Goal: Information Seeking & Learning: Compare options

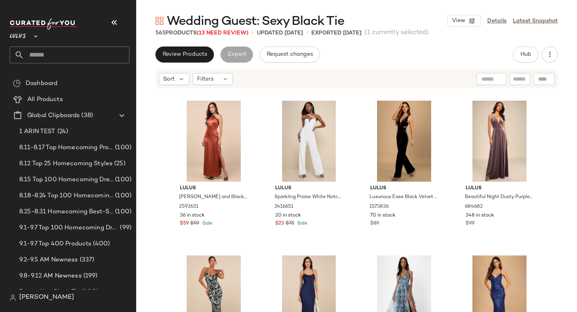
scroll to position [4789, 0]
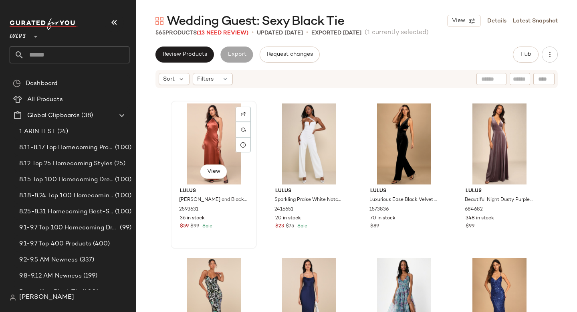
click at [213, 137] on div "View" at bounding box center [213, 143] width 81 height 81
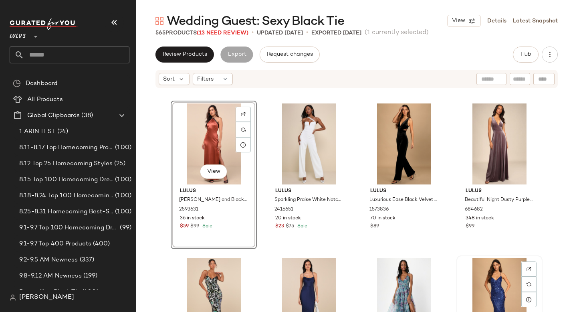
click at [479, 283] on div "View" at bounding box center [499, 298] width 81 height 81
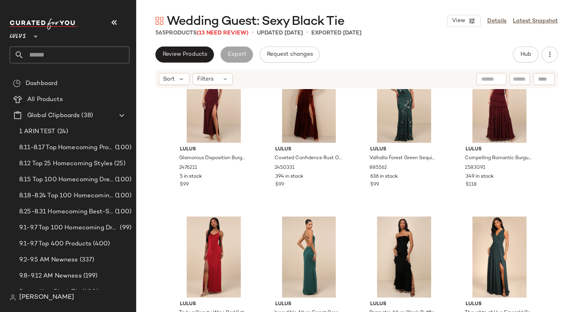
scroll to position [5293, 0]
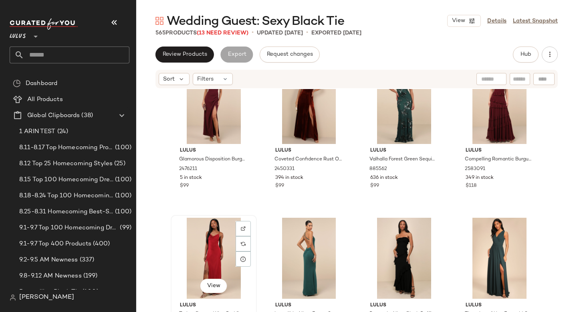
click at [196, 262] on div "View" at bounding box center [213, 257] width 81 height 81
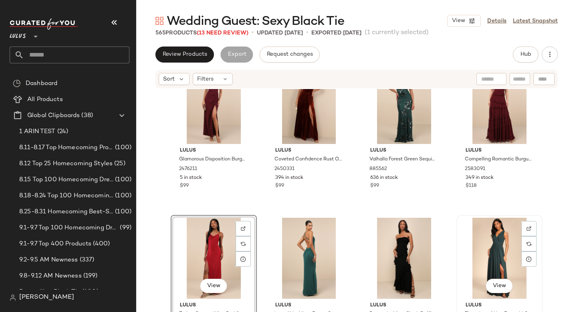
click at [472, 252] on div "View" at bounding box center [499, 257] width 81 height 81
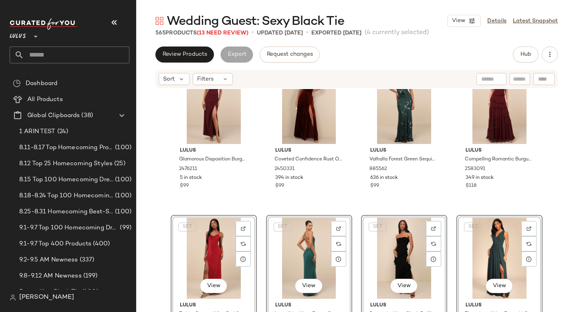
click at [256, 182] on div "Lulus Glamorous Disposition Burgundy Ruched Maxi Dress 2476211 5 in stock $99 L…" at bounding box center [356, 212] width 441 height 247
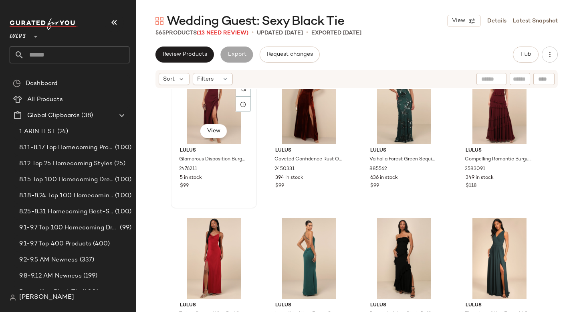
click at [209, 121] on div "View" at bounding box center [213, 103] width 81 height 81
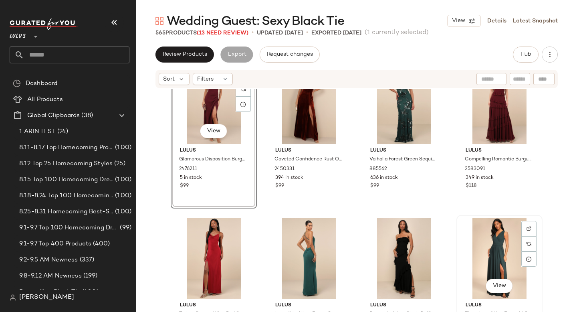
click at [486, 240] on div "View" at bounding box center [499, 257] width 81 height 81
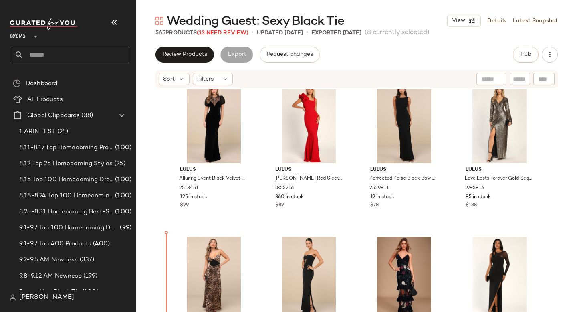
scroll to position [4365, 0]
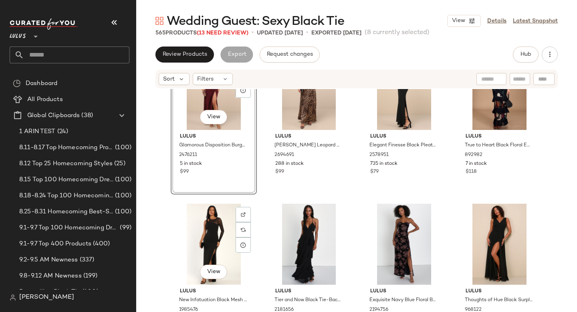
scroll to position [4527, 0]
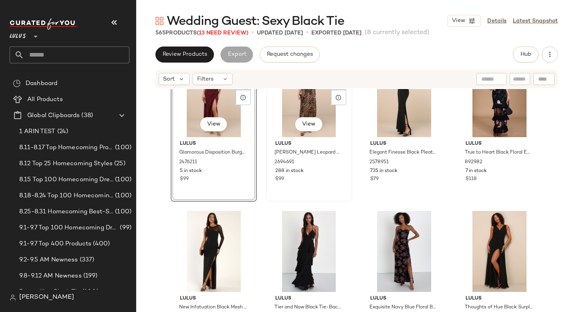
click at [267, 168] on div "View Lulus Livian Brown Leopard Satin Lace-Up Maxi Dress 2694691 288 in stock $…" at bounding box center [309, 127] width 85 height 147
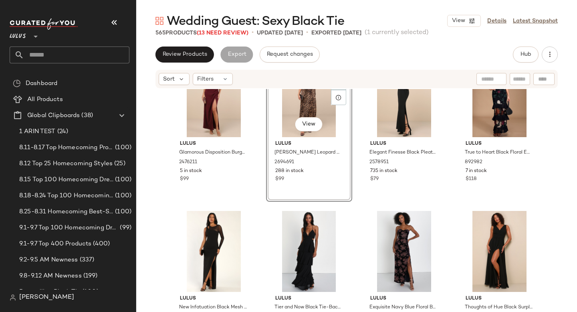
click at [260, 175] on div "Lulus Glamorous Disposition Burgundy Ruched Maxi Dress 2476211 5 in stock $99 V…" at bounding box center [356, 212] width 441 height 247
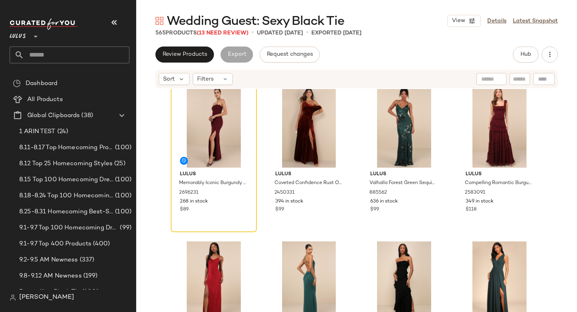
scroll to position [5080, 0]
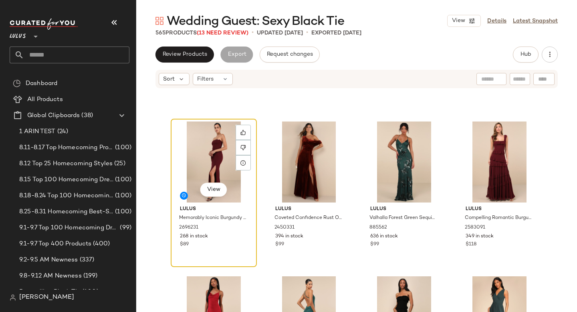
click at [219, 141] on div "View" at bounding box center [213, 161] width 81 height 81
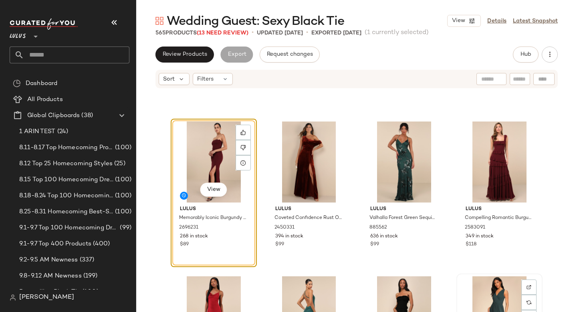
click at [487, 276] on div "View" at bounding box center [499, 316] width 81 height 81
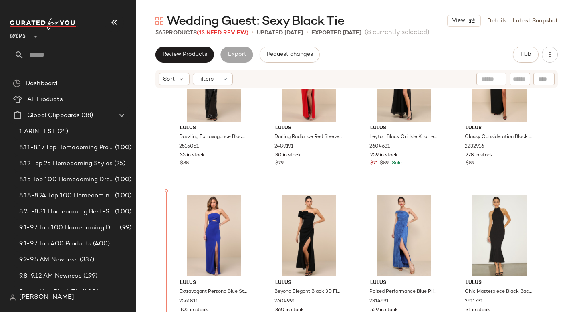
scroll to position [2224, 0]
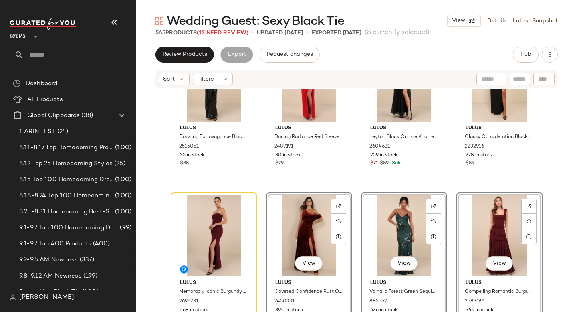
click at [156, 195] on div "Lulus Dazzling Extravagance Black Sequin Strapless Bustier Maxi Dress 2515051 3…" at bounding box center [356, 212] width 441 height 247
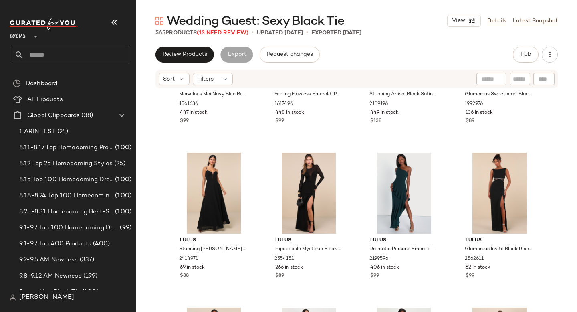
scroll to position [12519, 0]
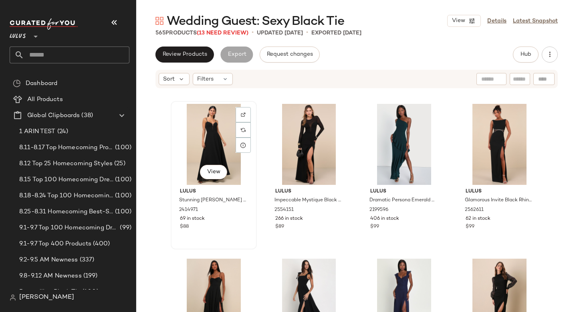
click at [200, 126] on div "View" at bounding box center [213, 144] width 81 height 81
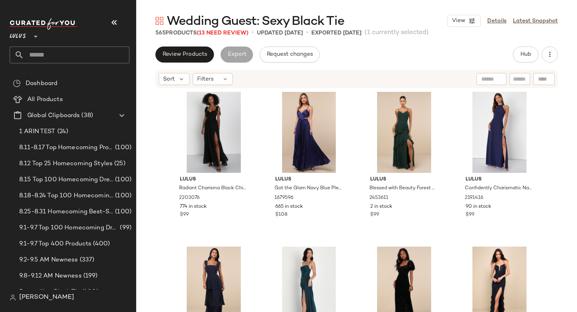
scroll to position [12845, 0]
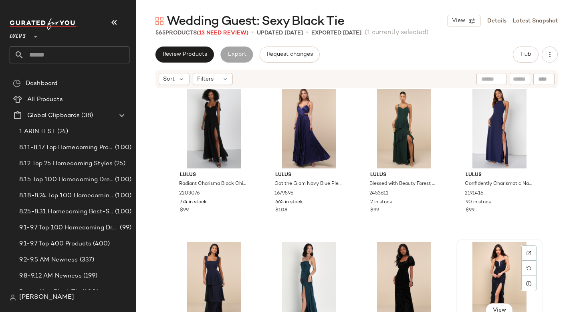
drag, startPoint x: 352, startPoint y: 179, endPoint x: 491, endPoint y: 251, distance: 156.0
click at [491, 251] on div "Lulus Cause for Commotion Black Pleated Bustier Maxi Dress 1035722 760 in stock…" at bounding box center [356, 212] width 441 height 247
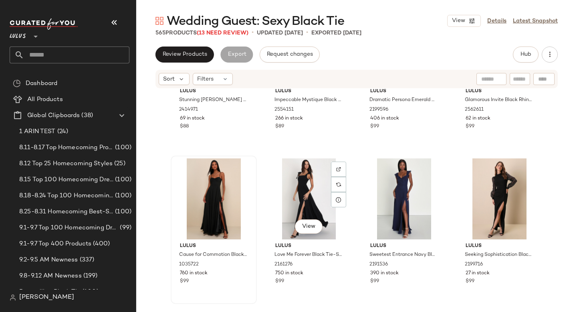
scroll to position [12613, 0]
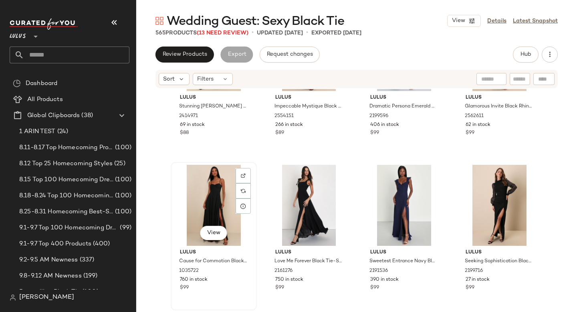
click at [193, 193] on div "View" at bounding box center [213, 205] width 81 height 81
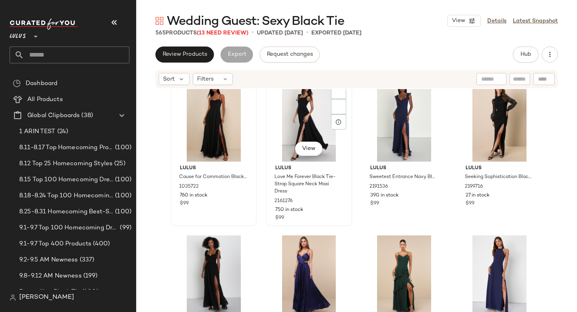
scroll to position [12683, 0]
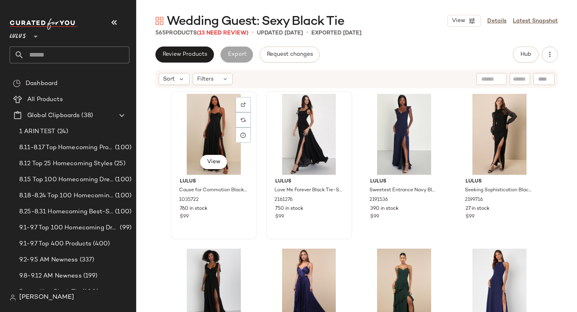
click at [192, 119] on div "View" at bounding box center [213, 134] width 81 height 81
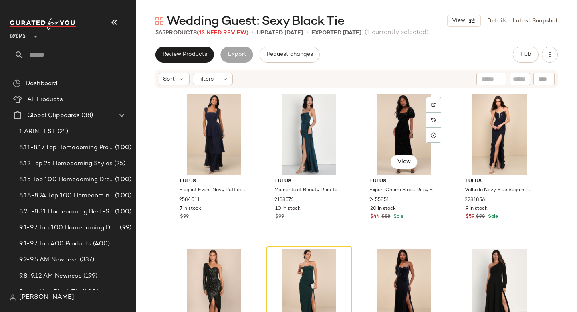
scroll to position [13015, 0]
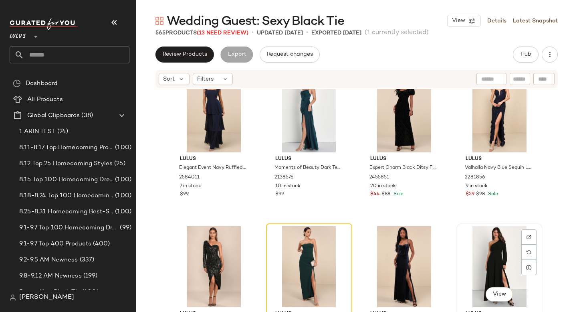
click at [487, 254] on div "View" at bounding box center [499, 266] width 81 height 81
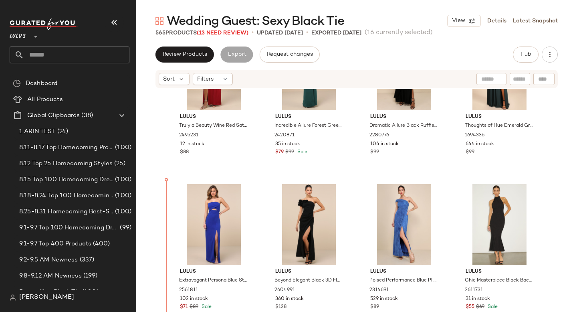
scroll to position [2569, 0]
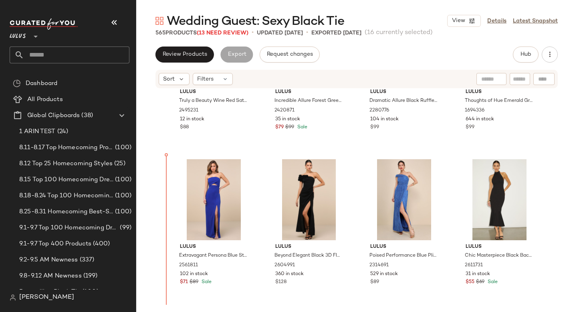
click at [181, 238] on div "Lulus Extravagant Persona Blue Strapless Cutout Column Maxi Dress 2561811 102 i…" at bounding box center [213, 230] width 85 height 147
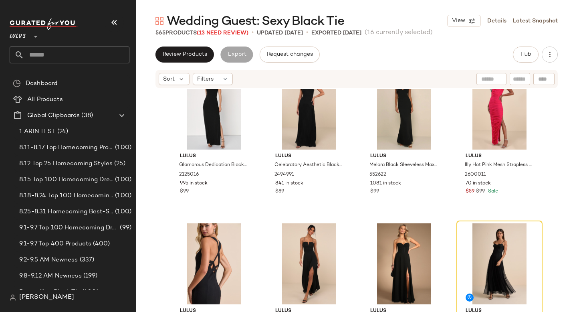
scroll to position [4580, 0]
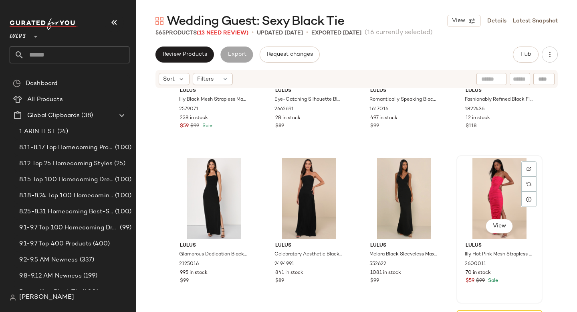
click at [501, 188] on div "View" at bounding box center [499, 198] width 81 height 81
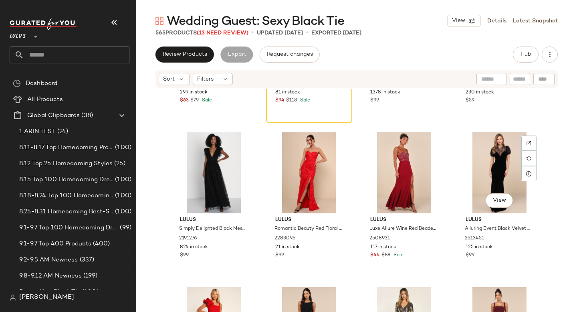
scroll to position [5041, 0]
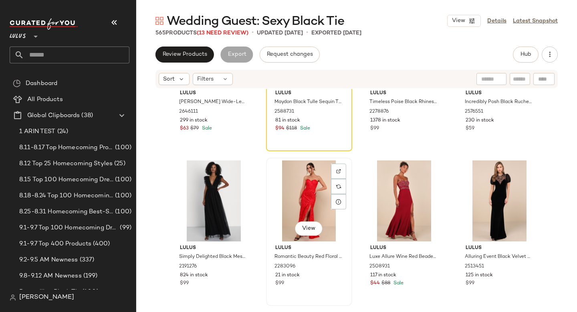
click at [283, 189] on div "View" at bounding box center [309, 200] width 81 height 81
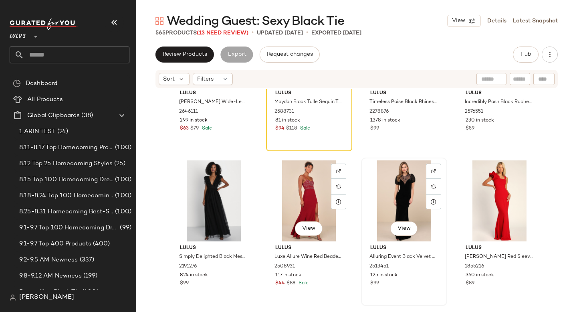
scroll to position [5027, 0]
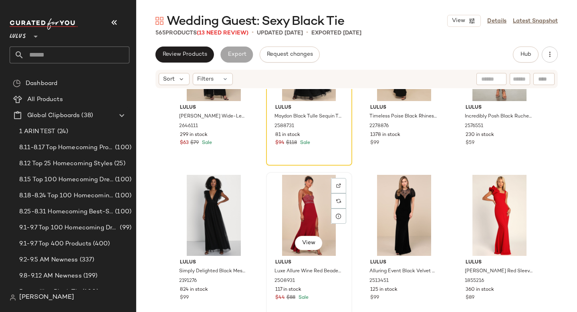
click at [302, 201] on div "View" at bounding box center [309, 215] width 81 height 81
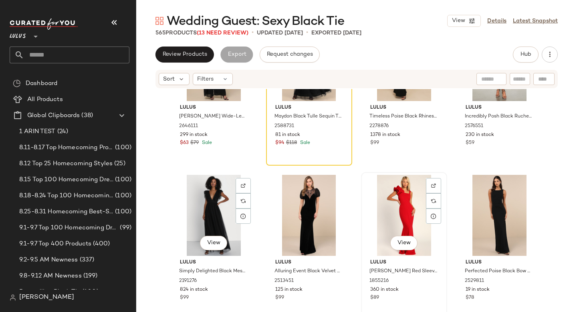
click at [401, 204] on div "View" at bounding box center [404, 215] width 81 height 81
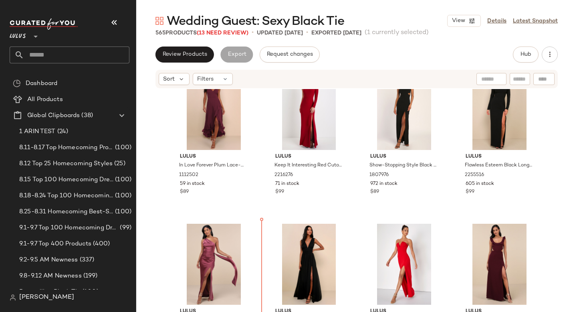
scroll to position [1581, 0]
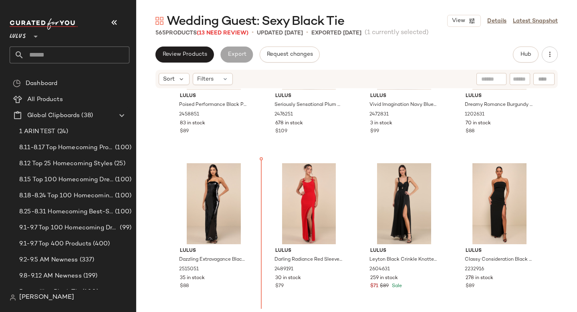
scroll to position [2118, 0]
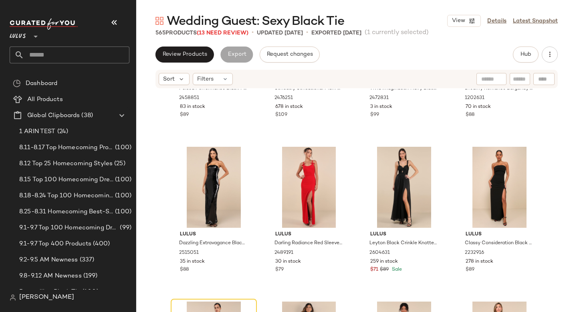
drag, startPoint x: 190, startPoint y: 117, endPoint x: 207, endPoint y: 169, distance: 54.3
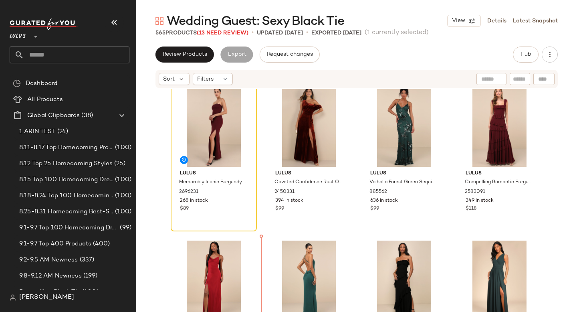
scroll to position [2337, 0]
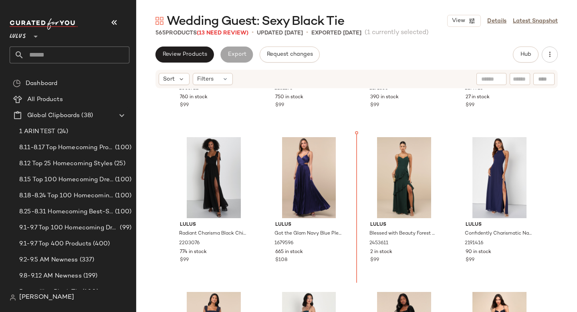
scroll to position [2746, 0]
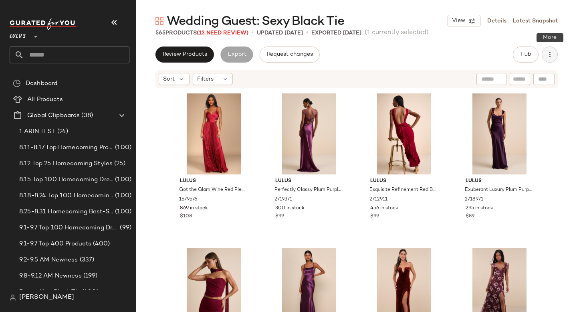
click at [544, 55] on button "button" at bounding box center [550, 54] width 16 height 16
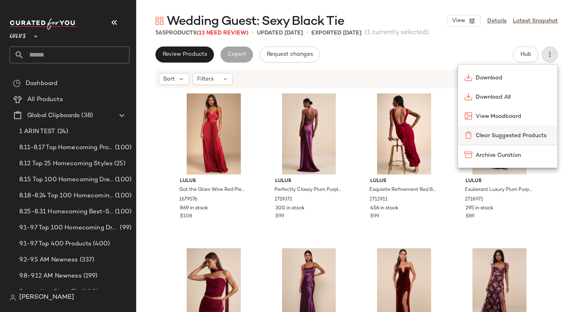
click at [511, 135] on span "Clear Suggested Products" at bounding box center [512, 135] width 75 height 8
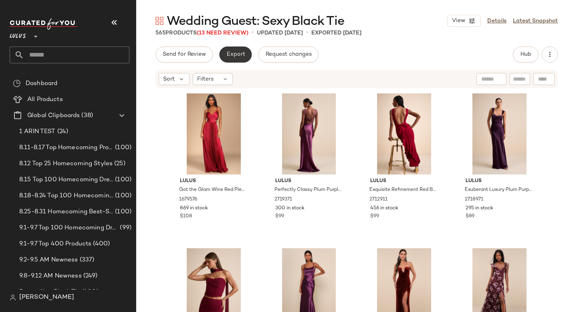
click at [238, 53] on span "Export" at bounding box center [235, 54] width 19 height 6
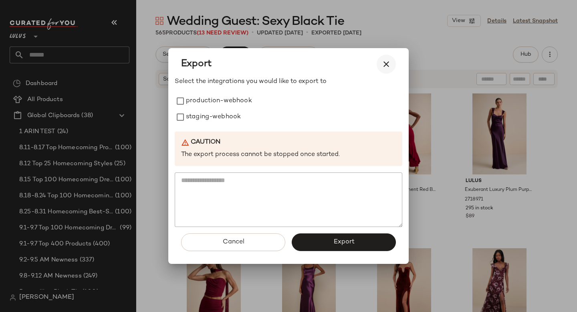
click at [381, 62] on button "button" at bounding box center [385, 63] width 19 height 19
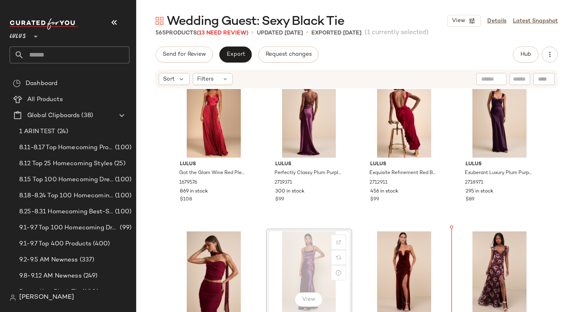
scroll to position [21, 0]
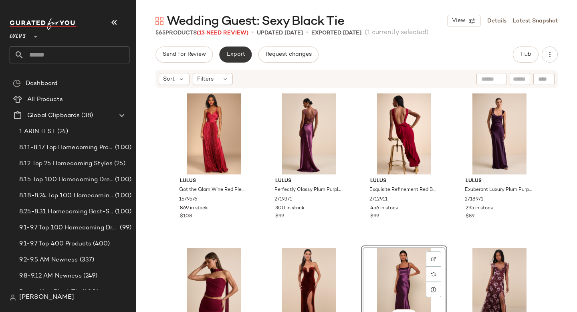
click at [232, 59] on button "Export" at bounding box center [235, 54] width 32 height 16
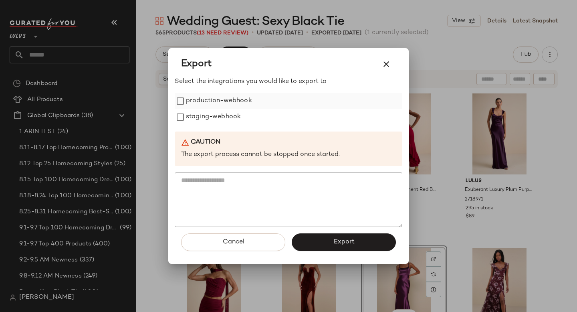
click at [202, 103] on label "production-webhook" at bounding box center [219, 101] width 66 height 16
click at [207, 121] on label "staging-webhook" at bounding box center [213, 117] width 55 height 16
click at [341, 237] on button "Export" at bounding box center [344, 242] width 104 height 18
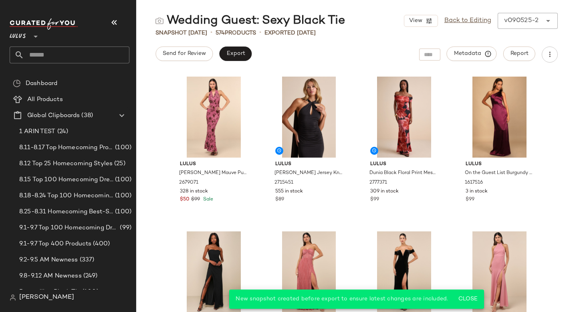
click at [30, 55] on input "text" at bounding box center [76, 54] width 105 height 17
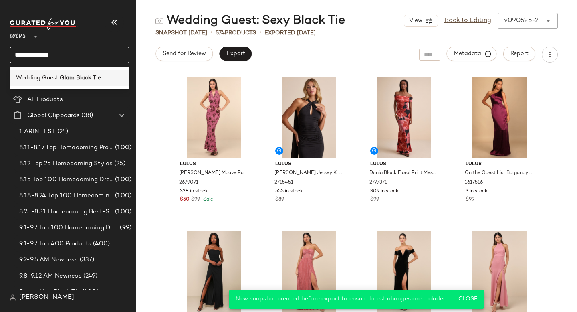
type input "**********"
click at [59, 74] on span "Wedding Guest:" at bounding box center [38, 78] width 44 height 8
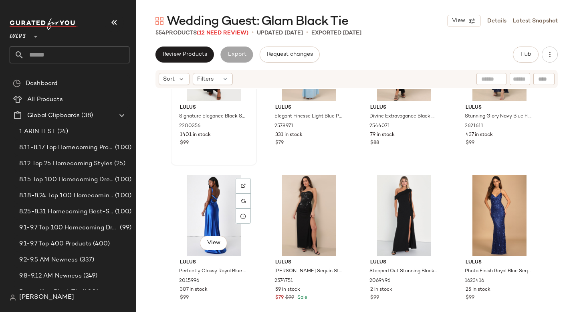
scroll to position [1380, 0]
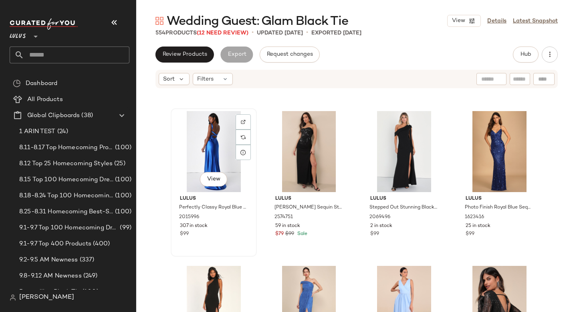
click at [218, 154] on div "View" at bounding box center [213, 151] width 81 height 81
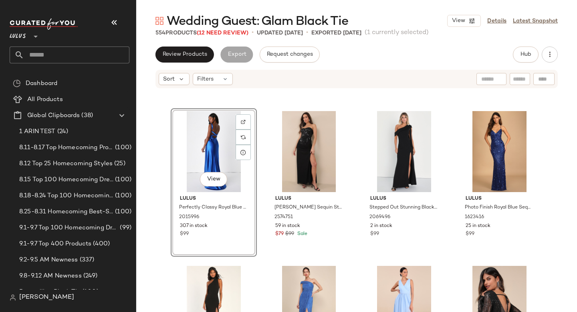
click at [563, 145] on div "Lulus Signature Elegance Black Satin One-Shoulder Maxi Dress 2200356 1401 in st…" at bounding box center [356, 212] width 441 height 247
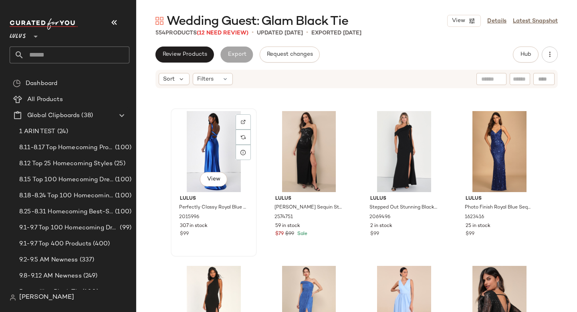
click at [211, 146] on div "View" at bounding box center [213, 151] width 81 height 81
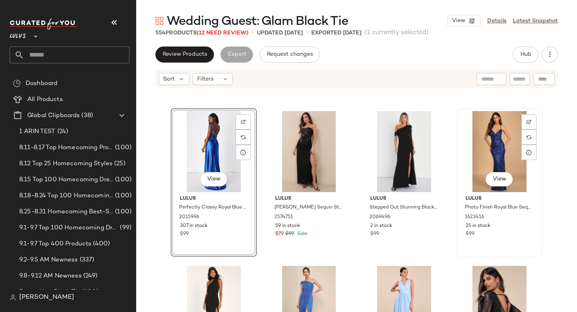
click at [493, 145] on div "View" at bounding box center [499, 151] width 81 height 81
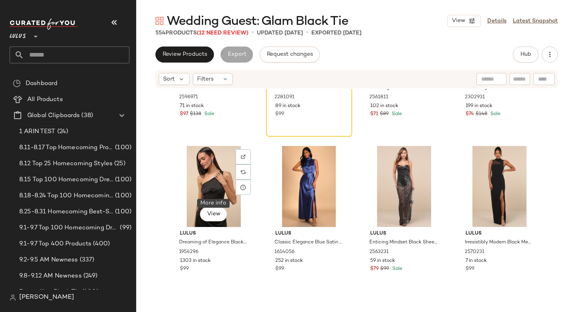
scroll to position [1814, 0]
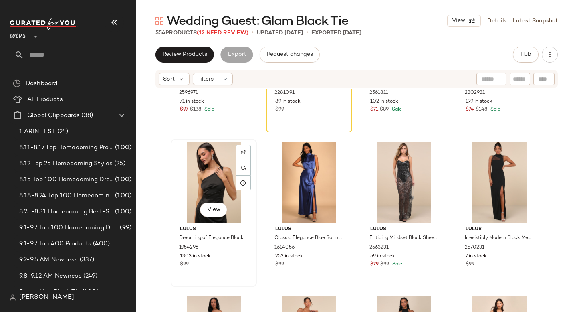
click at [201, 173] on div "View" at bounding box center [213, 181] width 81 height 81
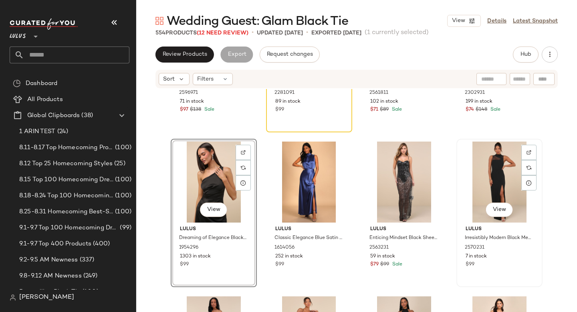
click at [474, 180] on div "View" at bounding box center [499, 181] width 81 height 81
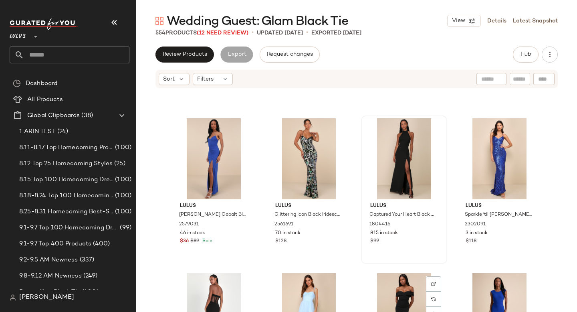
scroll to position [1990, 0]
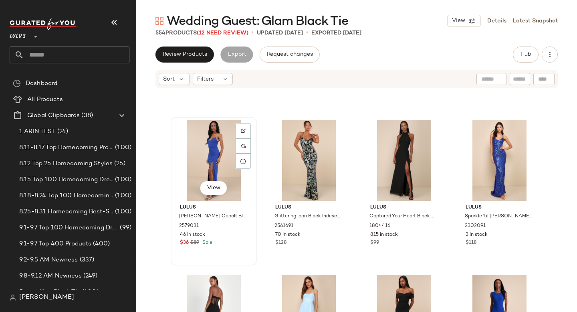
click at [207, 158] on div "View" at bounding box center [213, 160] width 81 height 81
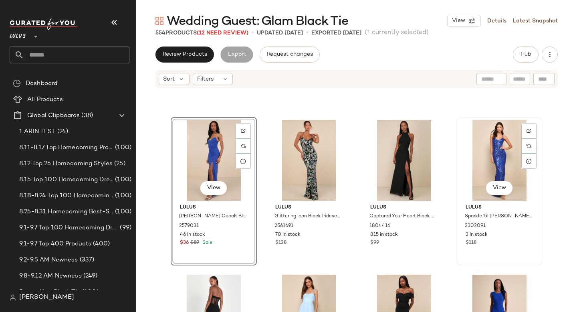
click at [491, 155] on div "View" at bounding box center [499, 160] width 81 height 81
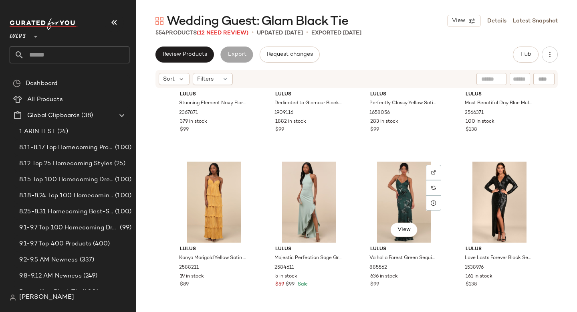
scroll to position [3038, 0]
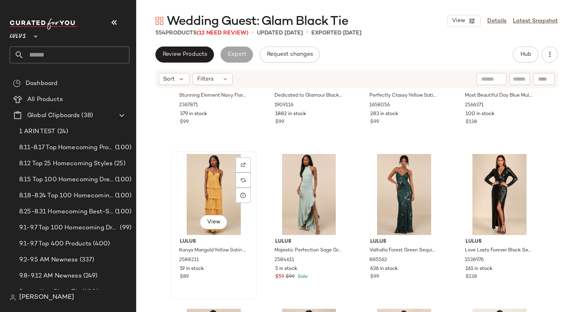
click at [185, 191] on div "View" at bounding box center [213, 194] width 81 height 81
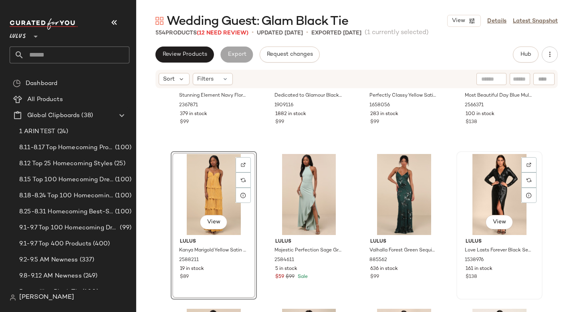
click at [502, 191] on div "View" at bounding box center [499, 194] width 81 height 81
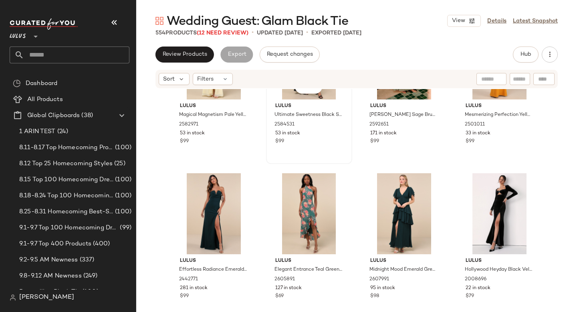
scroll to position [3494, 0]
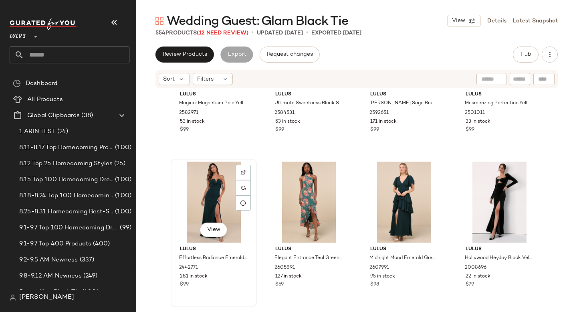
click at [217, 194] on div "View" at bounding box center [213, 201] width 81 height 81
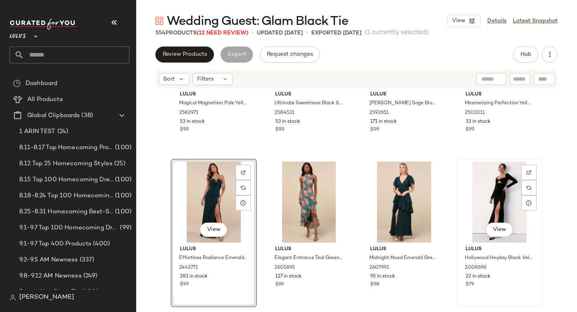
click at [488, 185] on div "View" at bounding box center [499, 201] width 81 height 81
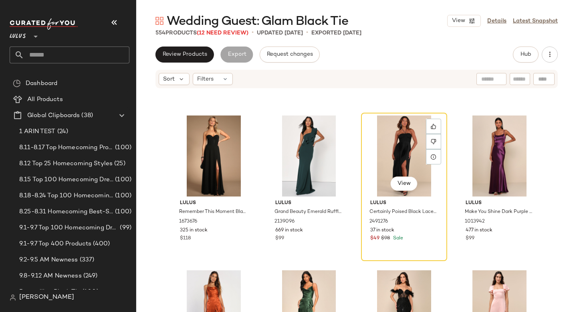
scroll to position [4314, 0]
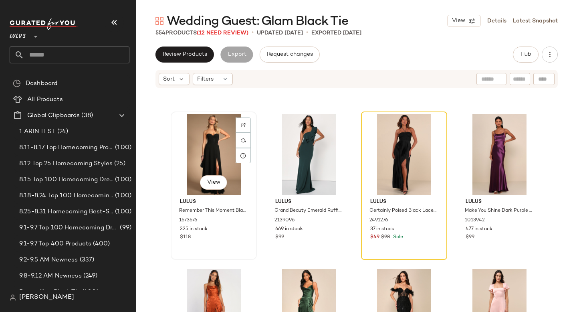
click at [204, 163] on div "View" at bounding box center [213, 154] width 81 height 81
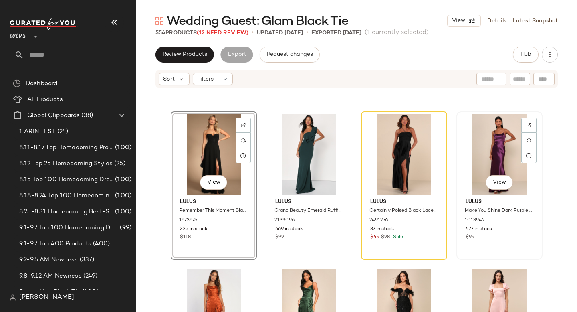
click at [493, 150] on div "View" at bounding box center [499, 154] width 81 height 81
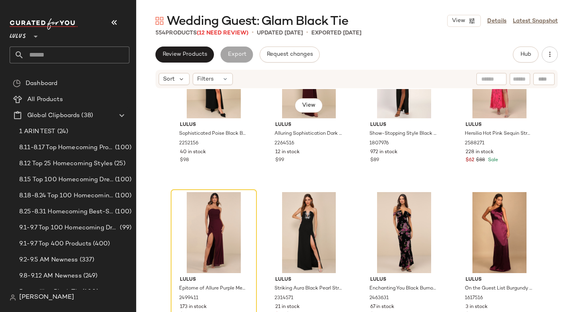
scroll to position [4719, 0]
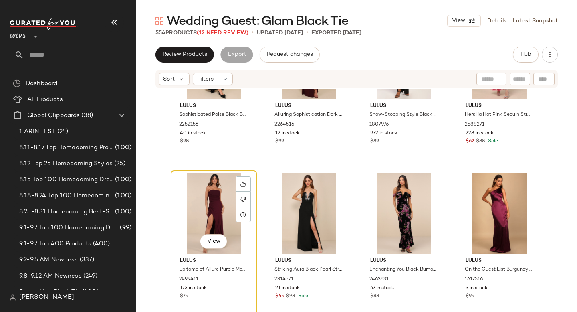
click at [209, 205] on div "View" at bounding box center [213, 213] width 81 height 81
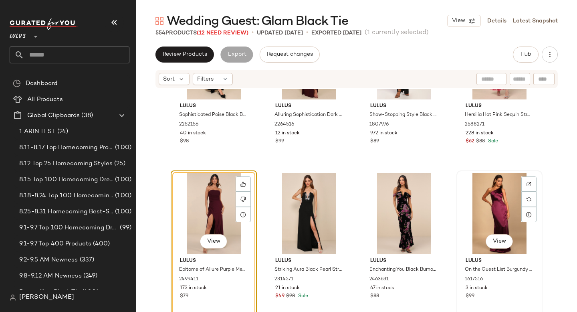
click at [505, 196] on div "View" at bounding box center [499, 213] width 81 height 81
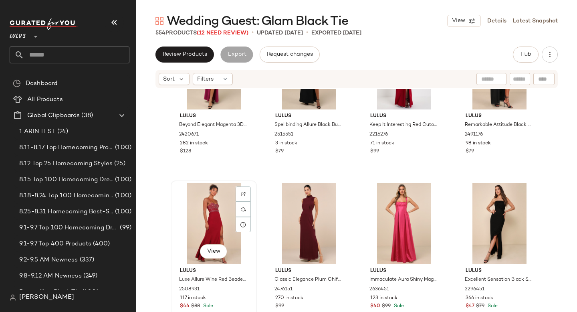
scroll to position [6100, 0]
click at [201, 224] on div "View" at bounding box center [213, 223] width 81 height 81
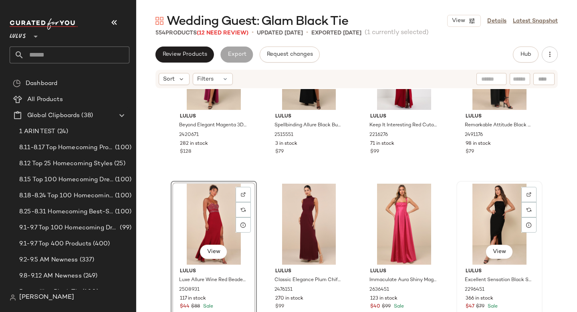
click at [489, 214] on div "View" at bounding box center [499, 223] width 81 height 81
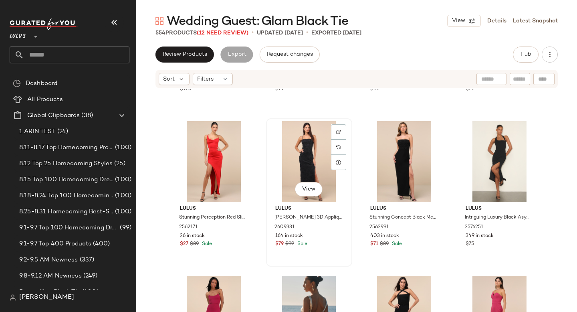
scroll to position [6331, 0]
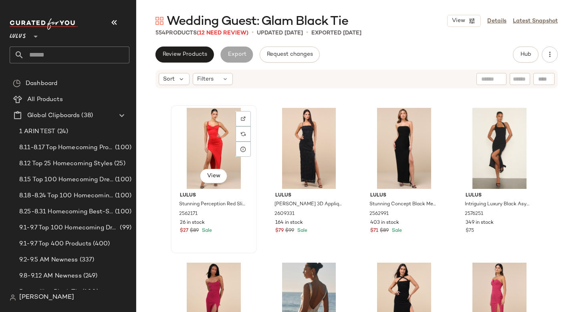
click at [213, 143] on div "View" at bounding box center [213, 148] width 81 height 81
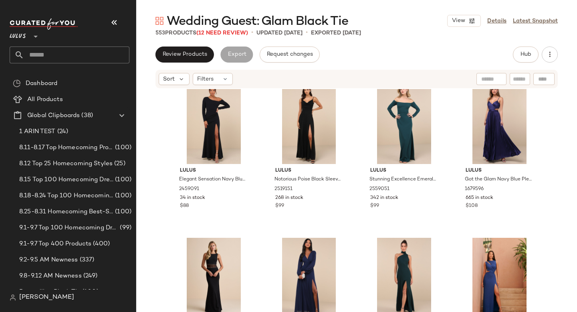
scroll to position [7426, 0]
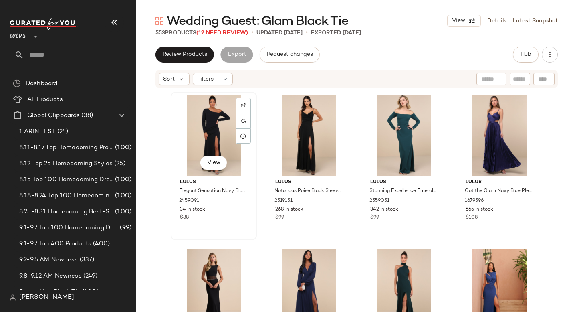
click at [203, 132] on div "View" at bounding box center [213, 135] width 81 height 81
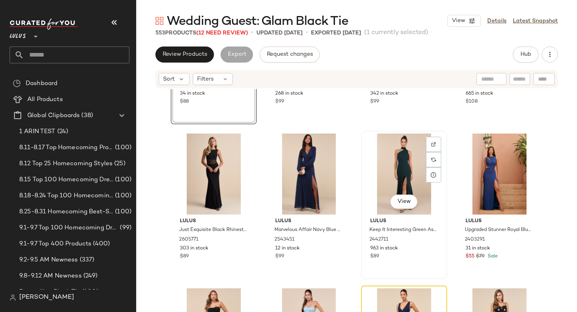
scroll to position [7493, 0]
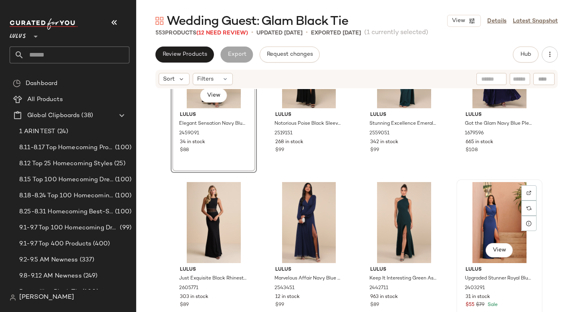
click at [483, 210] on div "View" at bounding box center [499, 222] width 81 height 81
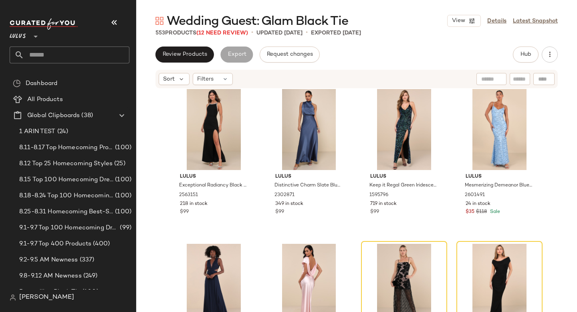
scroll to position [8045, 0]
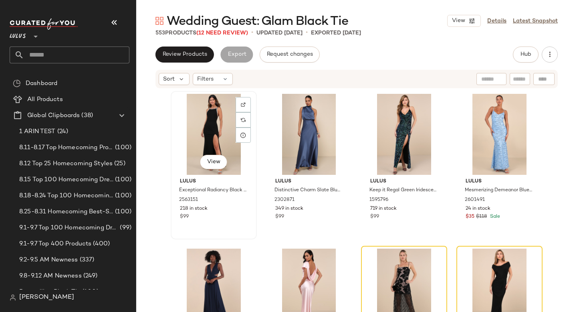
click at [213, 133] on div "View" at bounding box center [213, 134] width 81 height 81
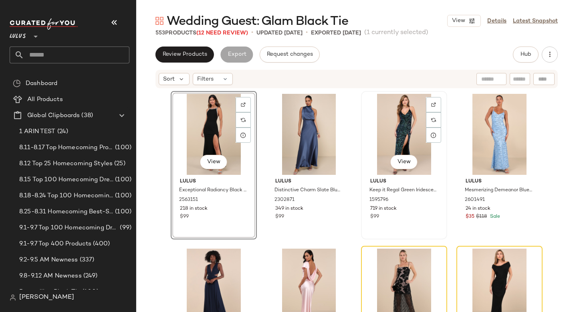
click at [389, 128] on div "View" at bounding box center [404, 134] width 81 height 81
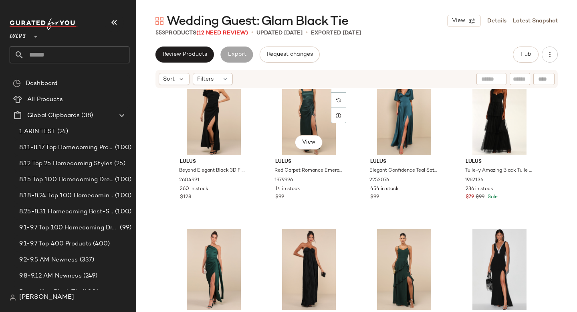
scroll to position [8375, 0]
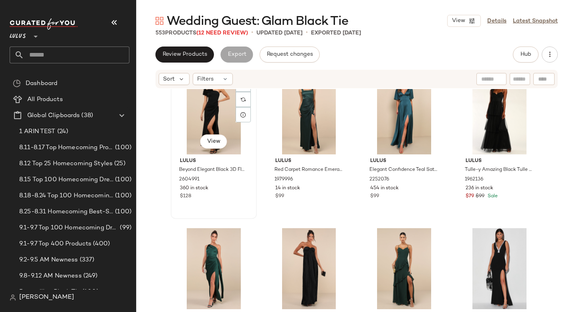
click at [206, 102] on div "View" at bounding box center [213, 113] width 81 height 81
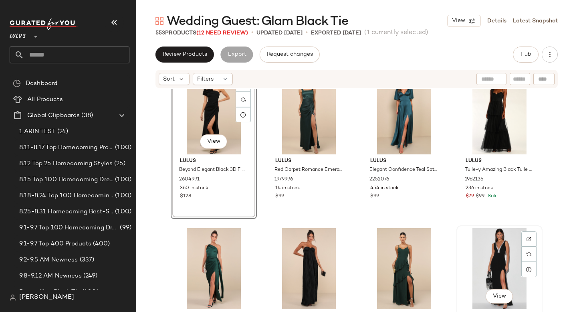
click at [502, 268] on div "View" at bounding box center [499, 268] width 81 height 81
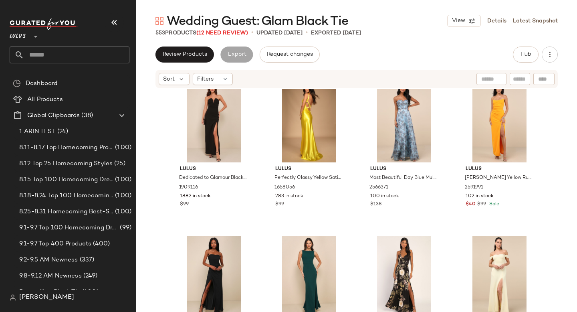
scroll to position [4556, 0]
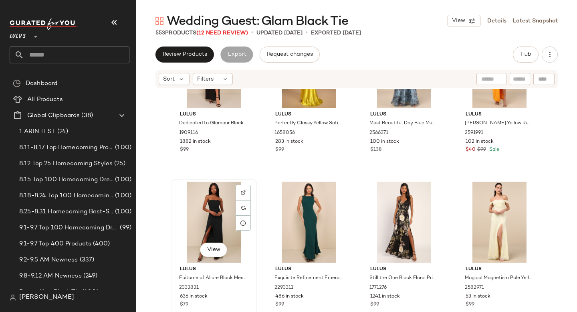
click at [207, 211] on div "View" at bounding box center [213, 221] width 81 height 81
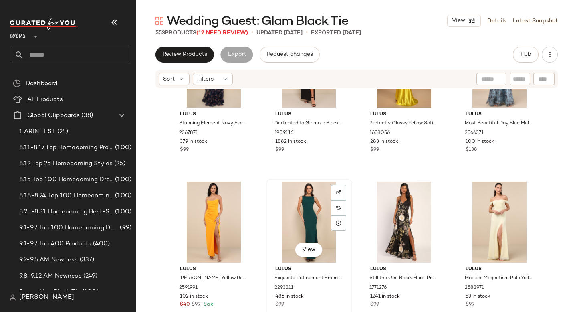
click at [293, 206] on div "View" at bounding box center [309, 221] width 81 height 81
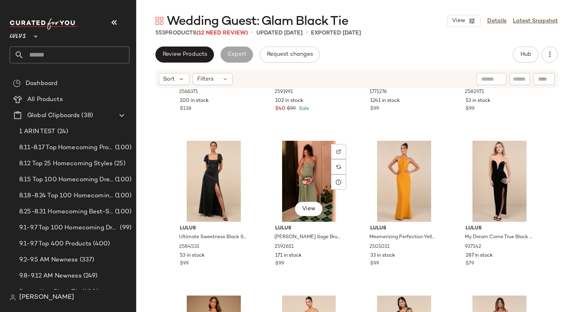
scroll to position [4757, 0]
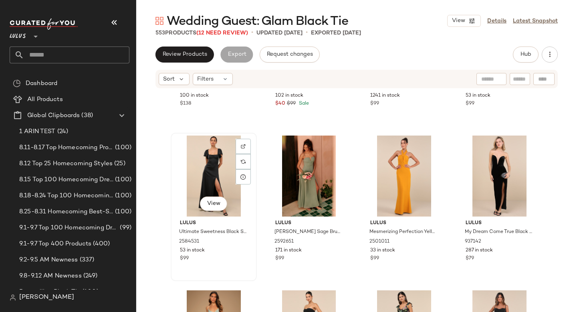
click at [214, 197] on button "View" at bounding box center [213, 203] width 27 height 14
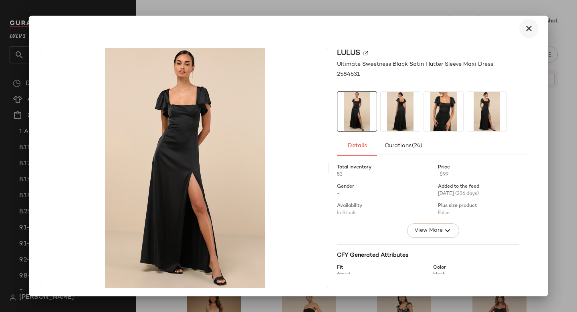
click at [524, 26] on icon "button" at bounding box center [529, 29] width 10 height 10
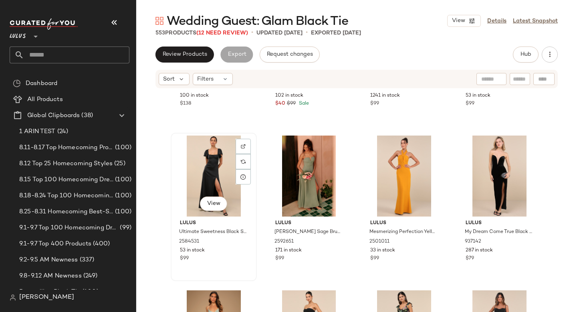
click at [221, 163] on div "View" at bounding box center [213, 175] width 81 height 81
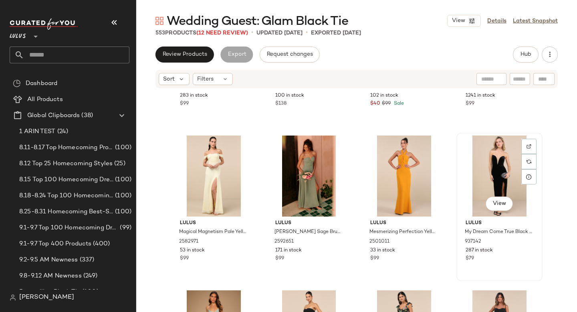
click at [470, 166] on div "View" at bounding box center [499, 175] width 81 height 81
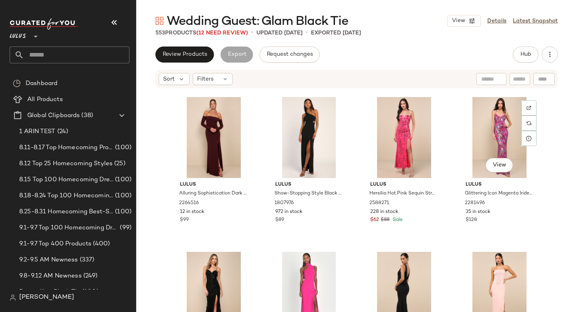
scroll to position [5641, 0]
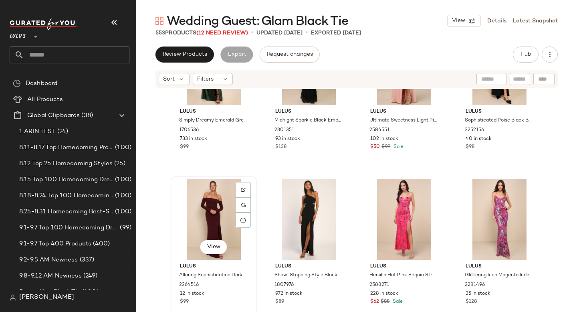
click at [211, 207] on div "View" at bounding box center [213, 219] width 81 height 81
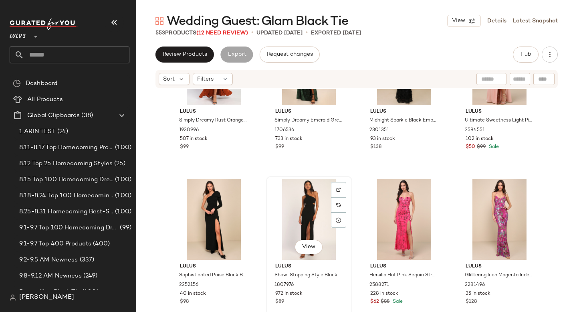
click at [292, 209] on div "View" at bounding box center [309, 219] width 81 height 81
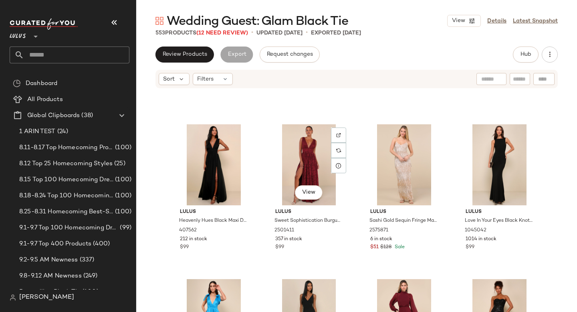
scroll to position [7389, 0]
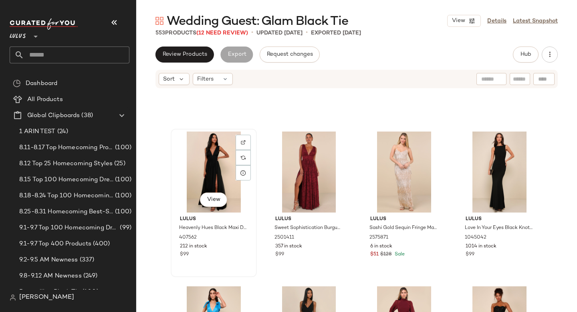
click at [193, 169] on div "View" at bounding box center [213, 171] width 81 height 81
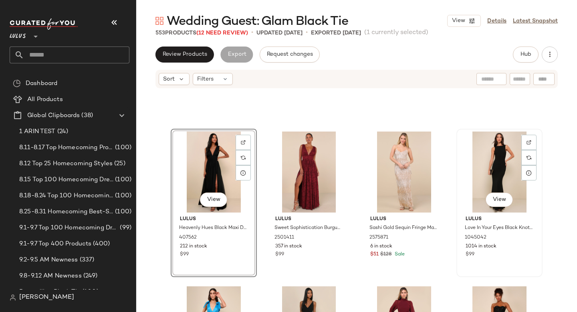
click at [483, 168] on div "View" at bounding box center [499, 171] width 81 height 81
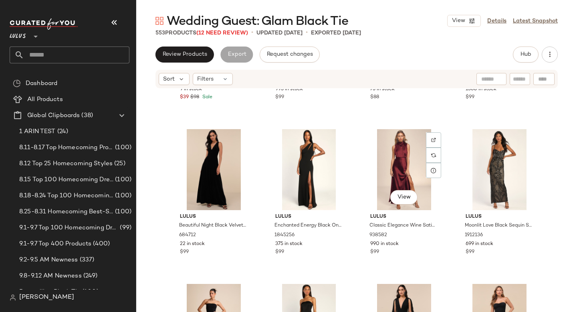
scroll to position [7852, 0]
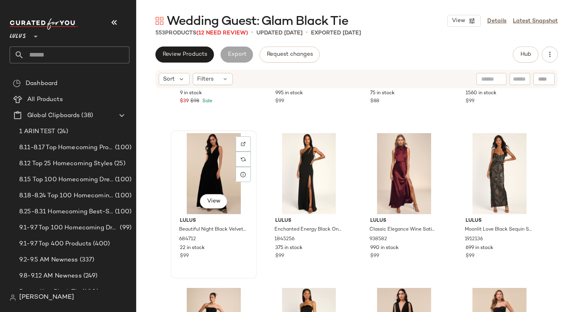
click at [189, 188] on div "View" at bounding box center [213, 173] width 81 height 81
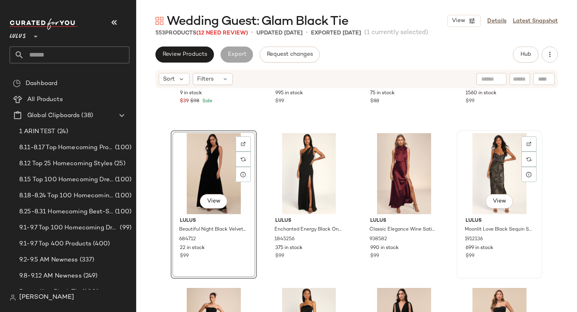
click at [466, 172] on div "View" at bounding box center [499, 173] width 81 height 81
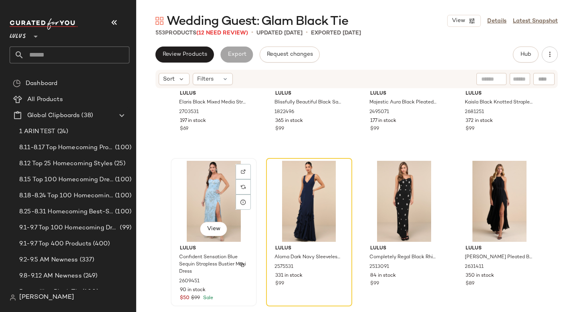
scroll to position [8147, 0]
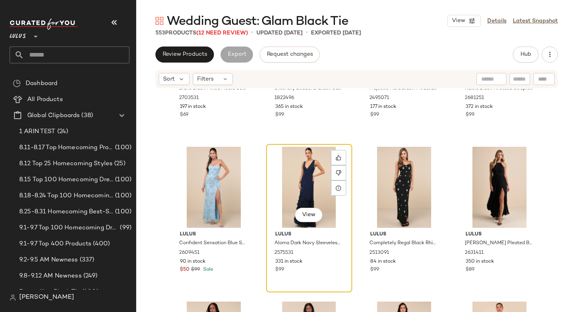
click at [290, 181] on div "View" at bounding box center [309, 187] width 81 height 81
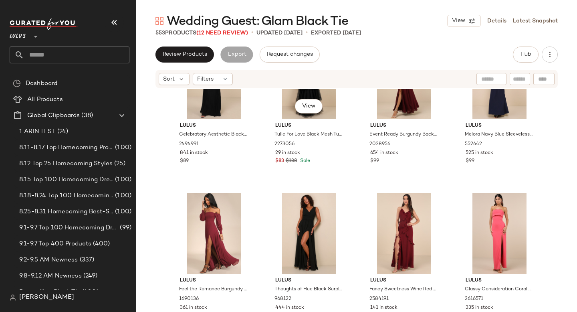
scroll to position [9078, 0]
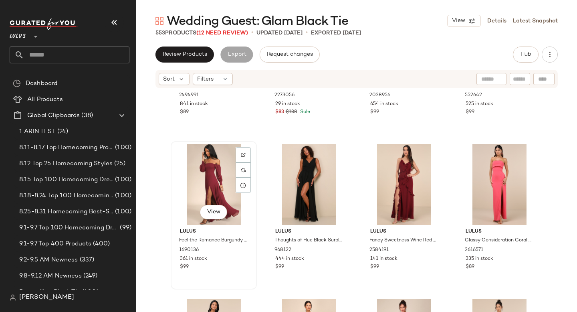
click at [209, 179] on div "View" at bounding box center [213, 184] width 81 height 81
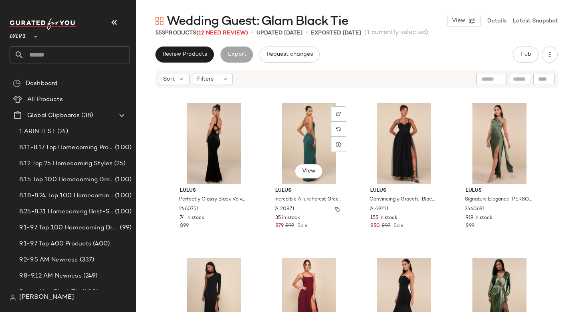
scroll to position [10200, 0]
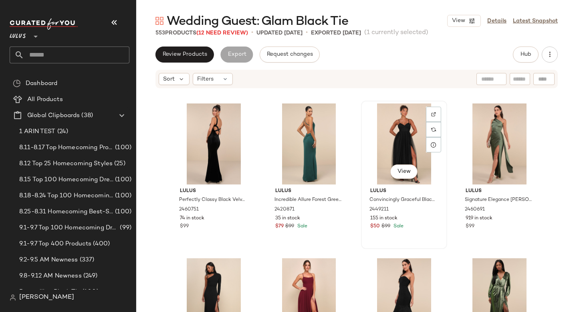
click at [364, 162] on div "View" at bounding box center [404, 143] width 81 height 81
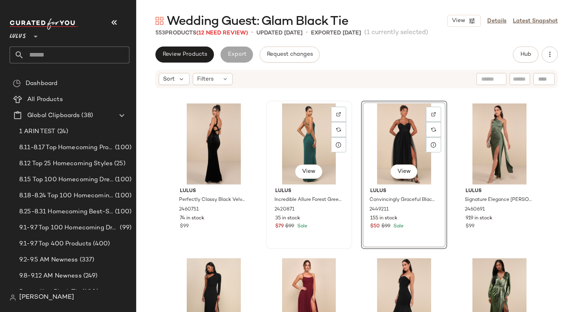
click at [348, 163] on div "View Lulus Incredible Allure Forest Green Backless Mermaid Maxi Dress 2420871 3…" at bounding box center [309, 174] width 85 height 147
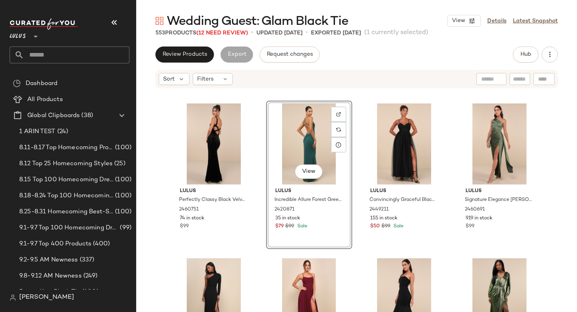
click at [355, 185] on div "Lulus Perfectly Classy Black Velvet Strappy Maxi Dress 2460751 74 in stock $99 …" at bounding box center [356, 212] width 441 height 247
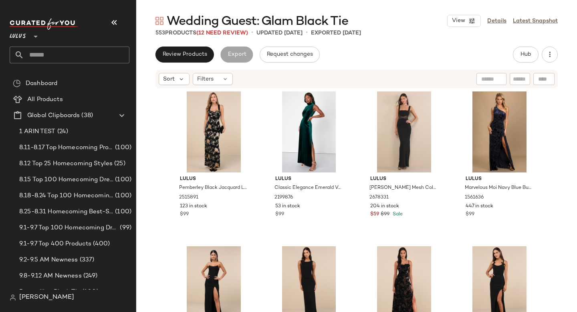
scroll to position [10522, 0]
click at [209, 123] on div "View" at bounding box center [213, 131] width 81 height 81
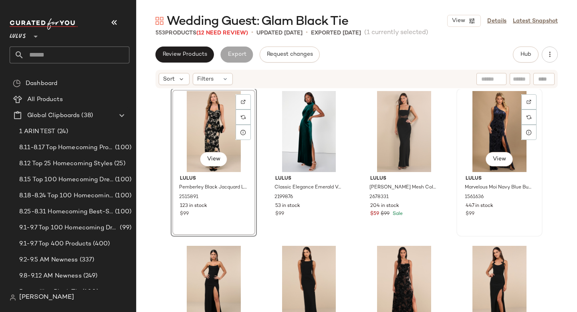
click at [468, 127] on div "View" at bounding box center [499, 131] width 81 height 81
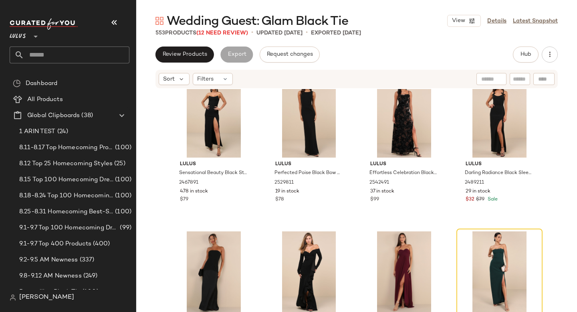
scroll to position [10690, 0]
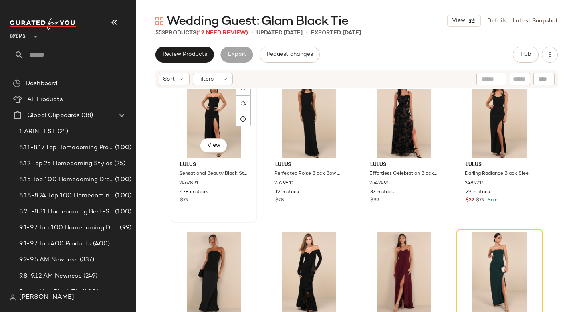
click at [198, 117] on div "View" at bounding box center [213, 117] width 81 height 81
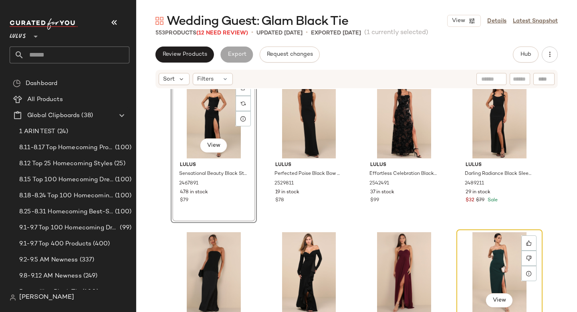
click at [473, 256] on div "View" at bounding box center [499, 272] width 81 height 81
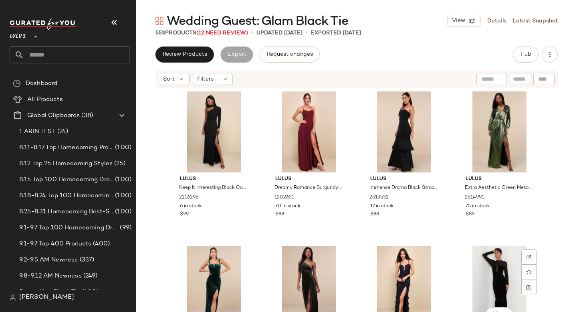
scroll to position [10832, 0]
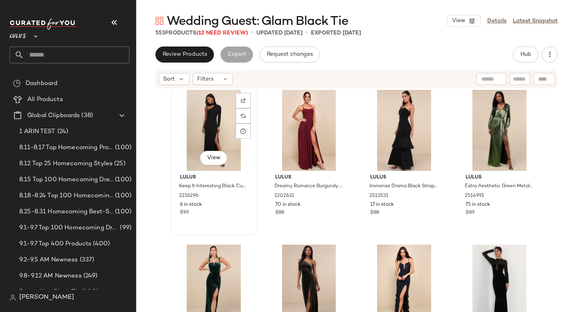
click at [209, 117] on div "View" at bounding box center [213, 130] width 81 height 81
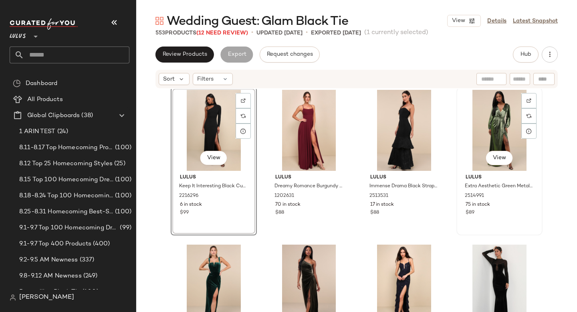
click at [473, 129] on div "View" at bounding box center [499, 130] width 81 height 81
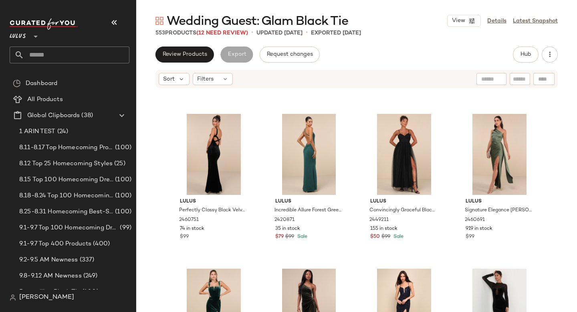
scroll to position [10805, 0]
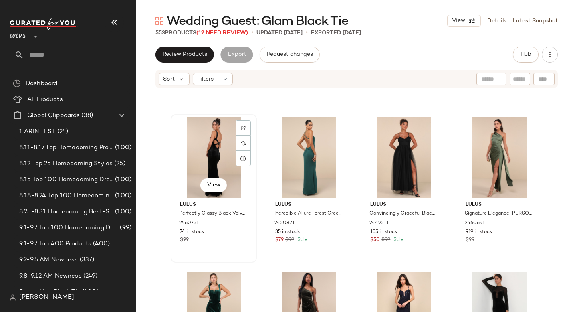
click at [207, 162] on div "View" at bounding box center [213, 157] width 81 height 81
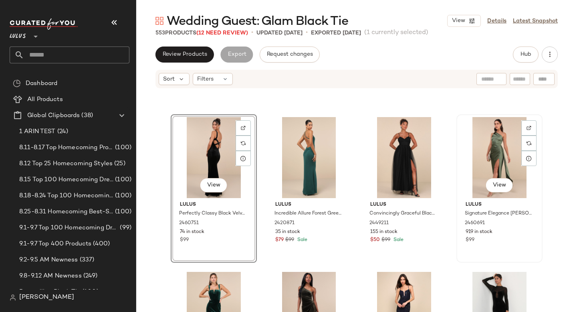
click at [499, 128] on div "View" at bounding box center [499, 157] width 81 height 81
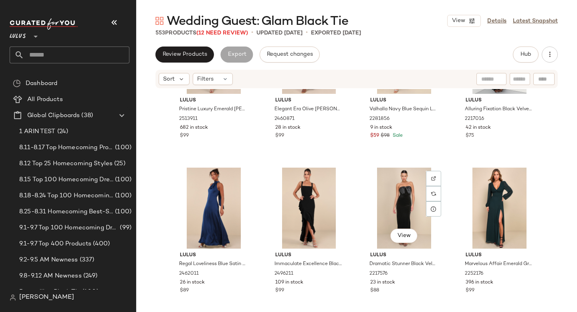
scroll to position [11064, 0]
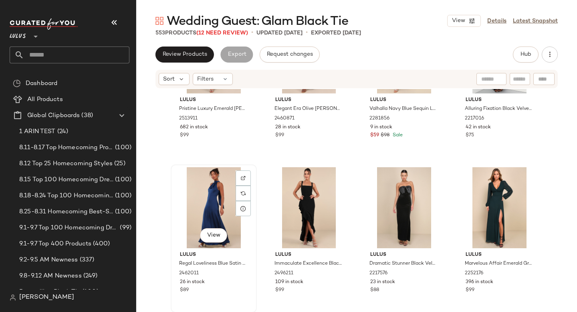
click at [231, 184] on div "View" at bounding box center [213, 207] width 81 height 81
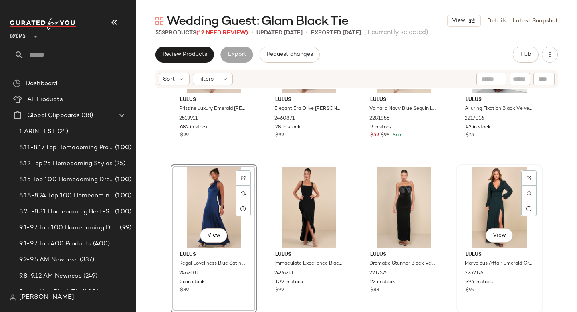
click at [497, 188] on div "View" at bounding box center [499, 207] width 81 height 81
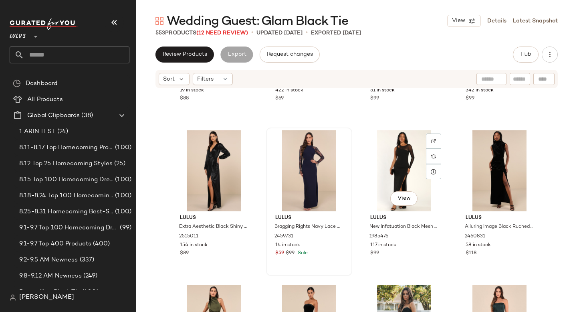
scroll to position [11413, 0]
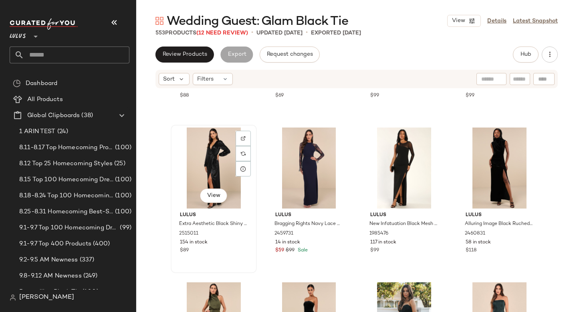
click at [211, 153] on div "View" at bounding box center [213, 167] width 81 height 81
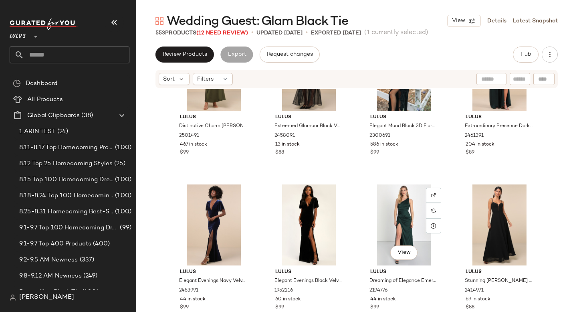
scroll to position [11679, 0]
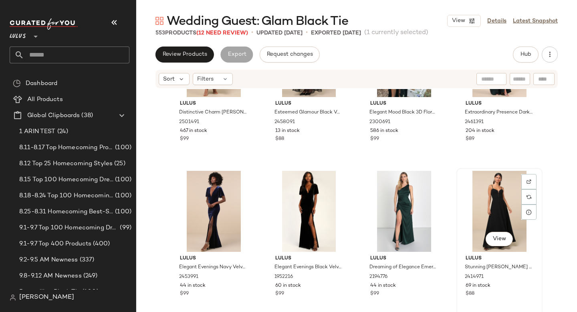
click at [489, 207] on div "View" at bounding box center [499, 211] width 81 height 81
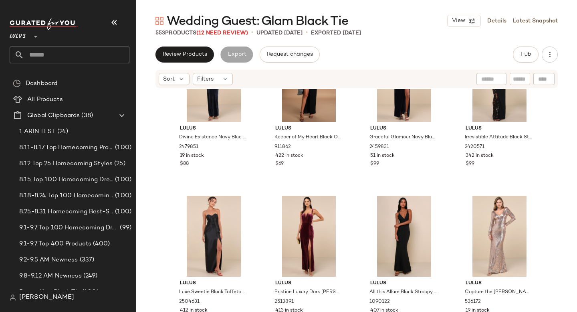
scroll to position [11831, 0]
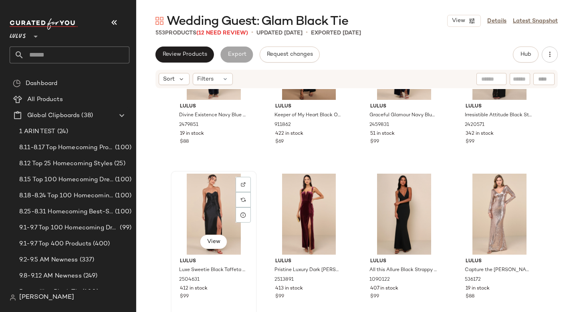
click at [198, 219] on div "View" at bounding box center [213, 213] width 81 height 81
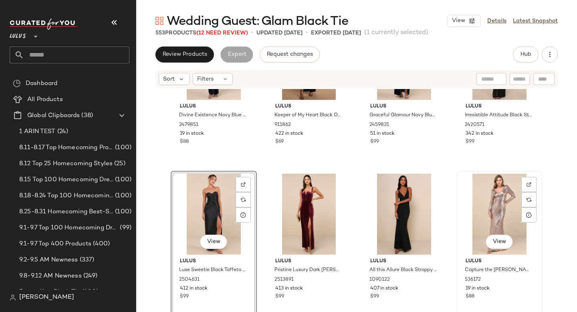
click at [479, 195] on div "View" at bounding box center [499, 213] width 81 height 81
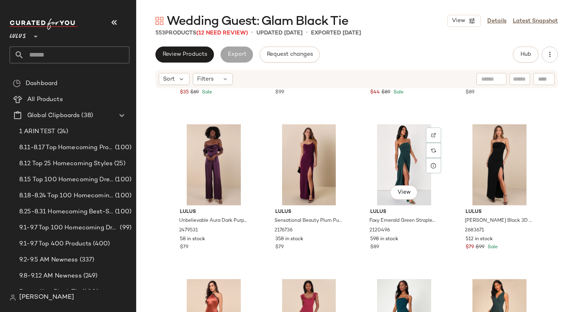
scroll to position [12504, 0]
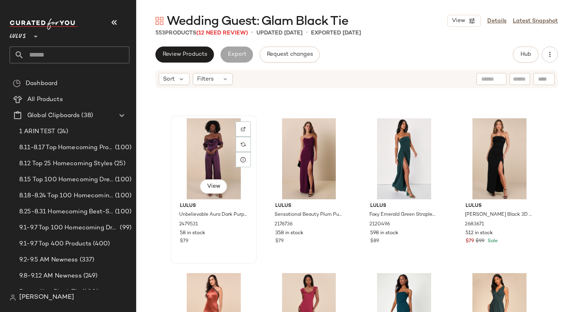
click at [204, 144] on div "View" at bounding box center [213, 158] width 81 height 81
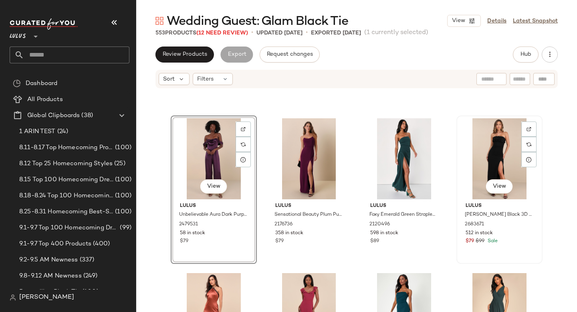
click at [496, 154] on div "View" at bounding box center [499, 158] width 81 height 81
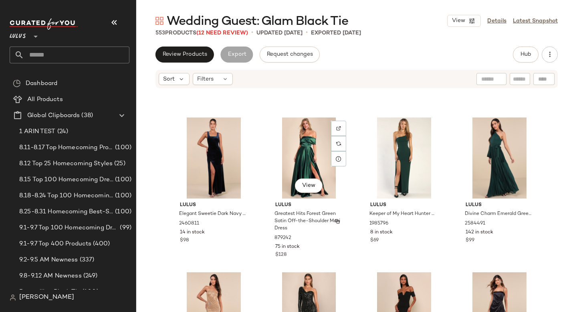
scroll to position [12971, 0]
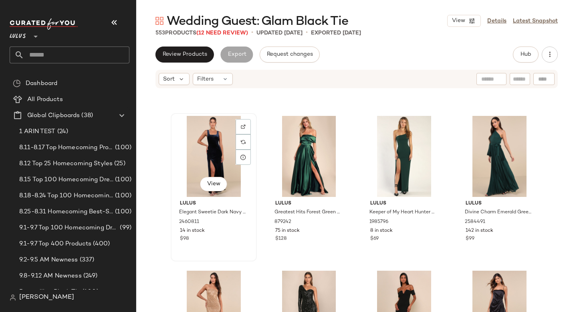
click at [201, 147] on div "View" at bounding box center [213, 156] width 81 height 81
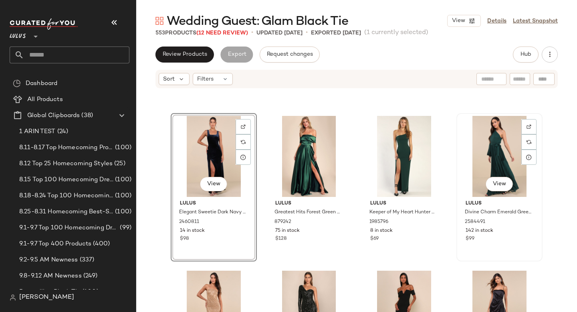
click at [491, 141] on div "View" at bounding box center [499, 156] width 81 height 81
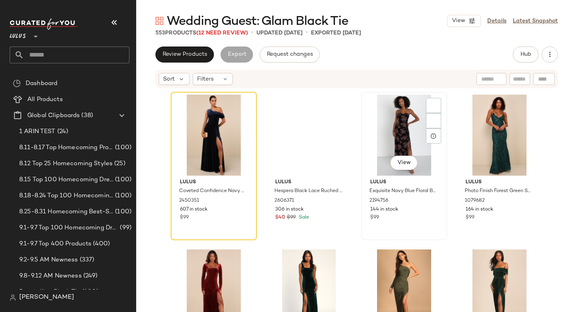
scroll to position [13260, 0]
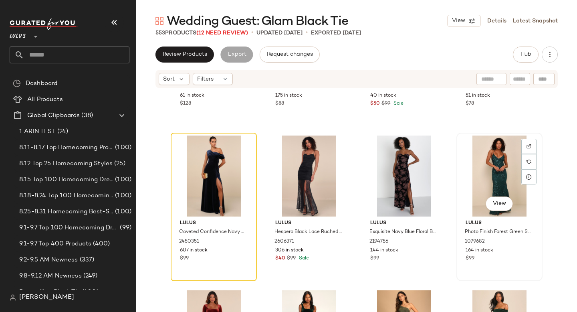
click at [499, 161] on div "View" at bounding box center [499, 175] width 81 height 81
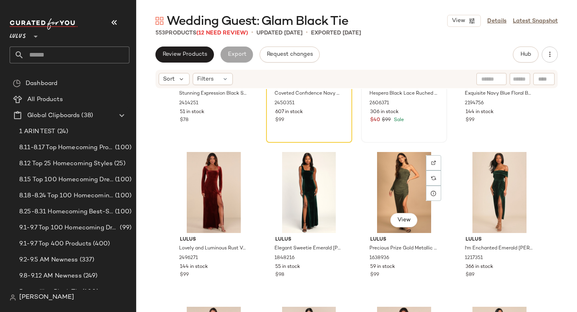
scroll to position [13399, 0]
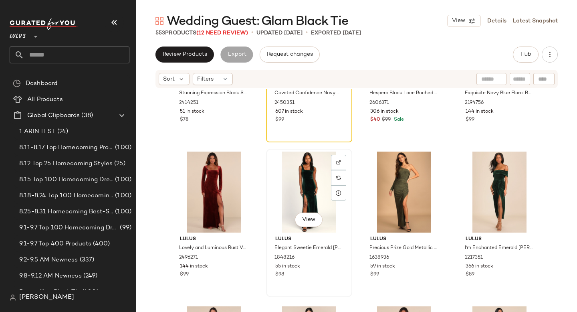
click at [280, 179] on div "View" at bounding box center [309, 191] width 81 height 81
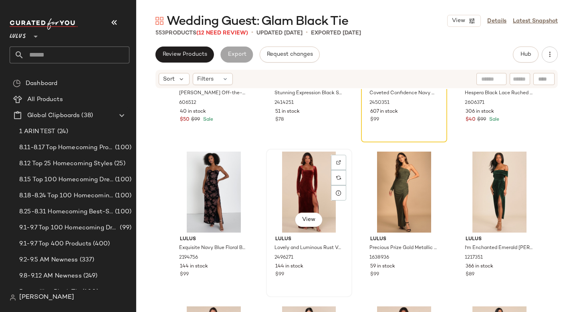
click at [290, 177] on div "View" at bounding box center [309, 191] width 81 height 81
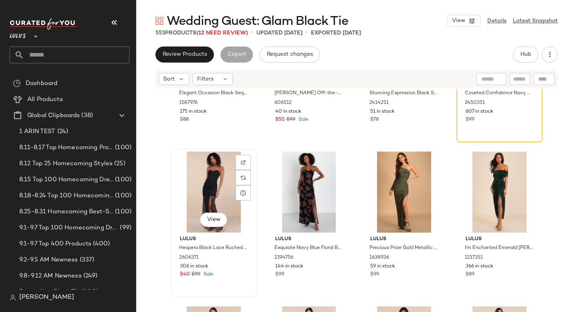
click at [212, 184] on div "View" at bounding box center [213, 191] width 81 height 81
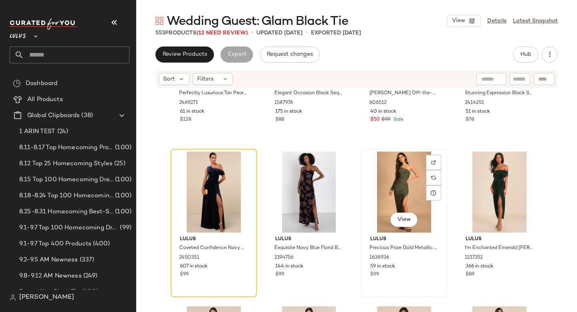
click at [406, 187] on div "View" at bounding box center [404, 191] width 81 height 81
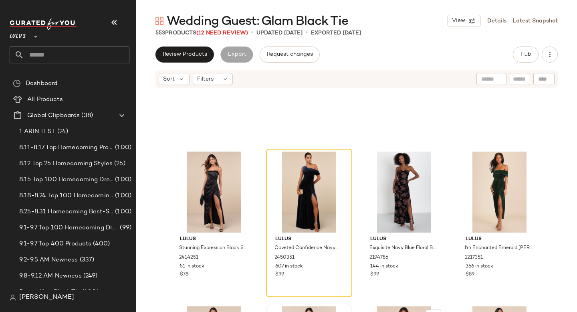
scroll to position [13553, 0]
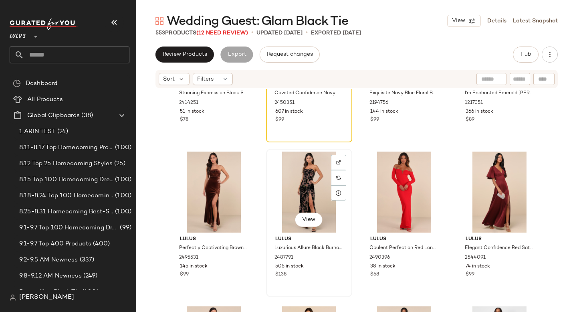
click at [306, 195] on div "View" at bounding box center [309, 191] width 81 height 81
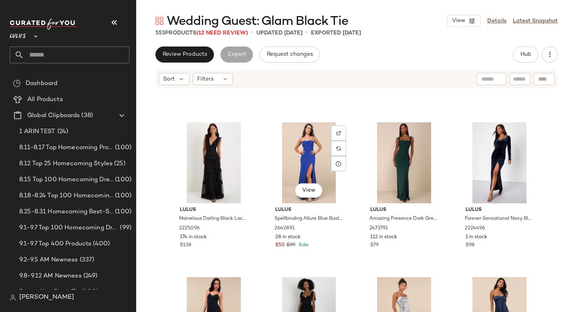
scroll to position [14662, 0]
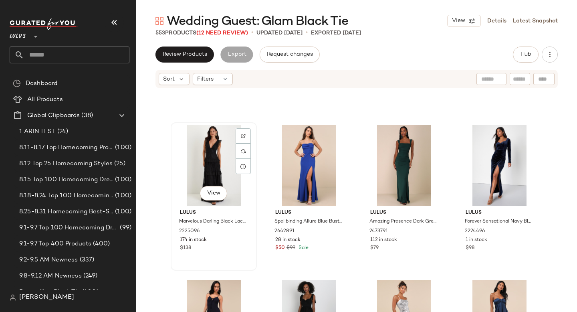
click at [204, 161] on div "View" at bounding box center [213, 165] width 81 height 81
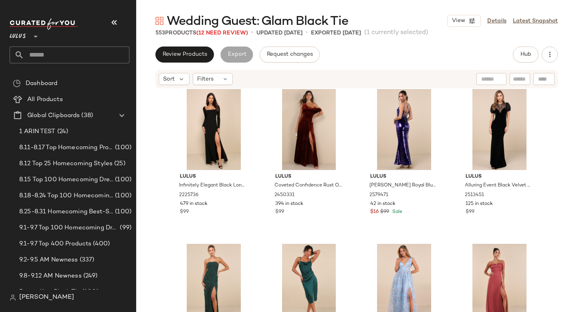
scroll to position [15162, 0]
click at [487, 133] on div "View" at bounding box center [499, 129] width 81 height 81
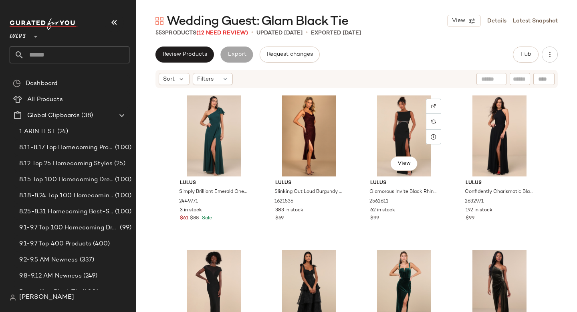
scroll to position [12694, 0]
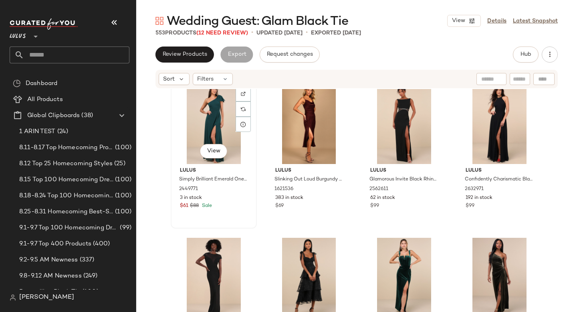
click at [203, 124] on div "View" at bounding box center [213, 123] width 81 height 81
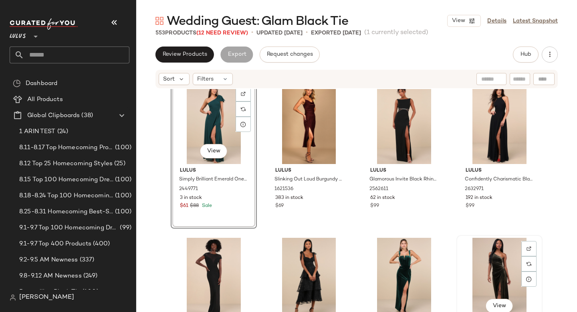
click at [495, 256] on div "View" at bounding box center [499, 278] width 81 height 81
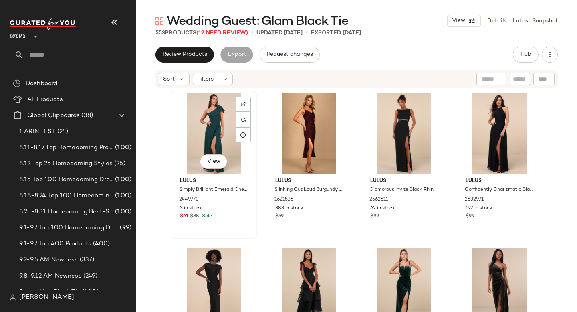
click at [210, 132] on div "View" at bounding box center [213, 133] width 81 height 81
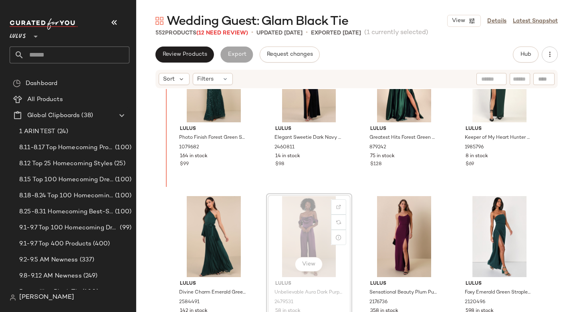
scroll to position [1128, 0]
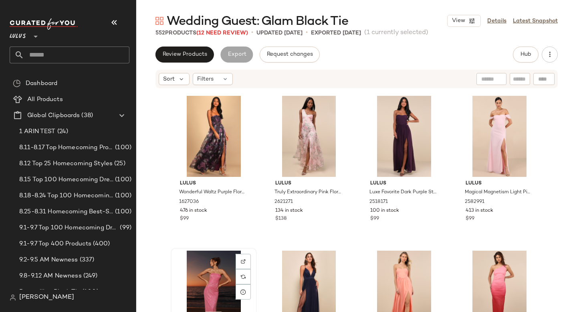
scroll to position [6342, 0]
click at [210, 145] on div "View" at bounding box center [213, 136] width 81 height 81
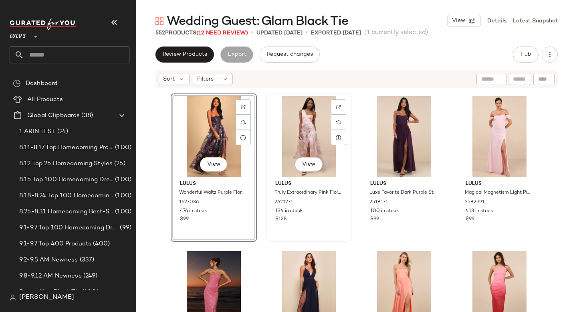
click at [298, 137] on div "View" at bounding box center [309, 136] width 81 height 81
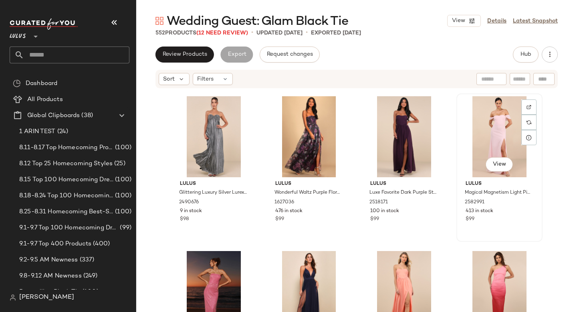
click at [488, 127] on div "View" at bounding box center [499, 136] width 81 height 81
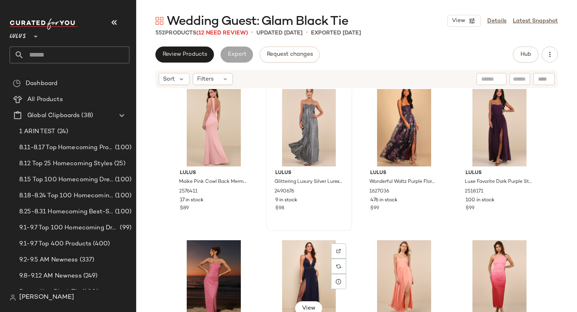
scroll to position [6271, 0]
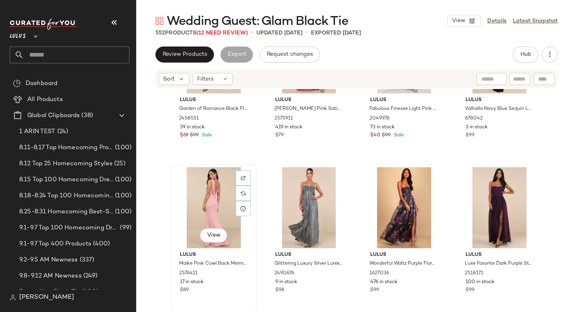
click at [223, 189] on div "View" at bounding box center [213, 207] width 81 height 81
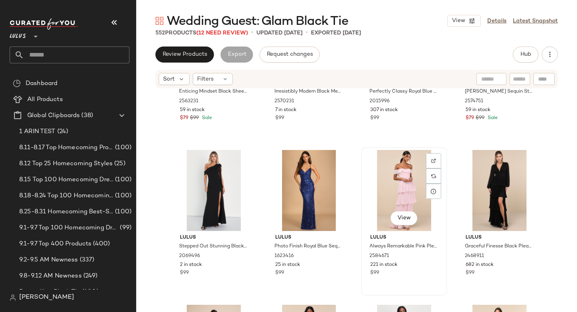
scroll to position [5536, 0]
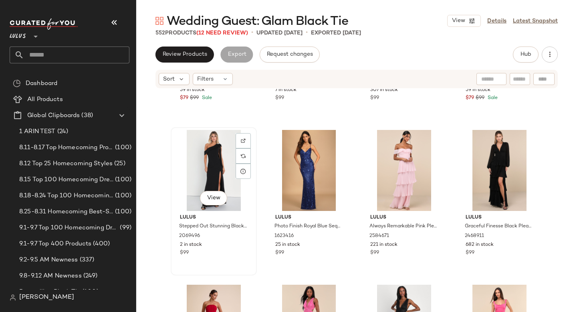
click at [207, 160] on div "View" at bounding box center [213, 170] width 81 height 81
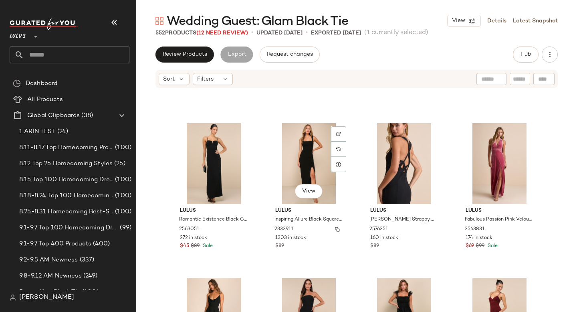
scroll to position [11710, 0]
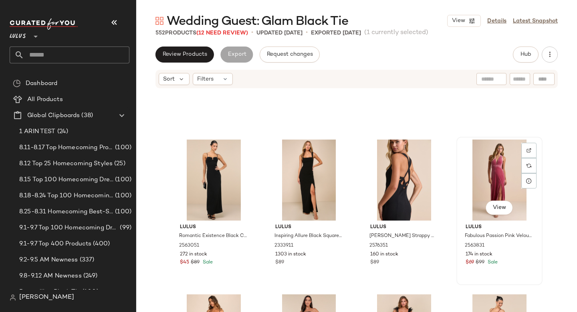
click at [482, 168] on div "View" at bounding box center [499, 179] width 81 height 81
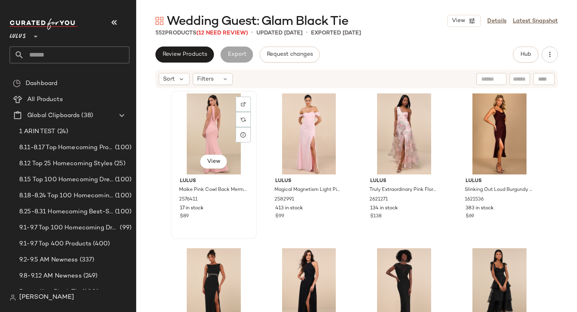
click at [196, 139] on div "View" at bounding box center [213, 133] width 81 height 81
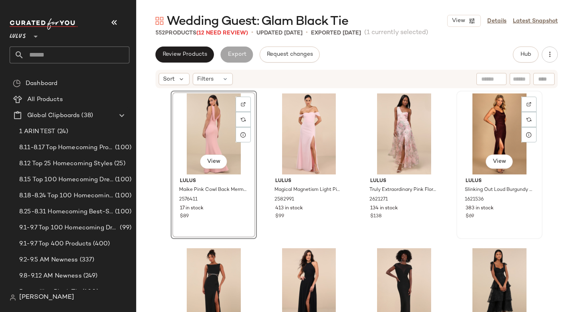
click at [485, 127] on div "View" at bounding box center [499, 133] width 81 height 81
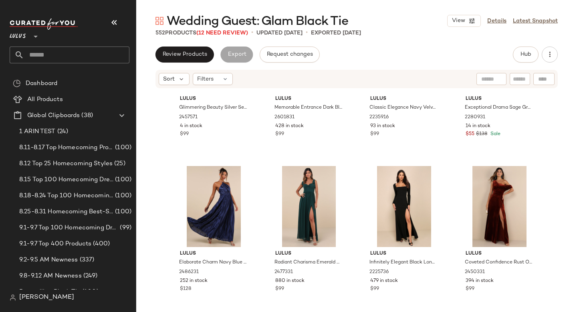
scroll to position [538, 0]
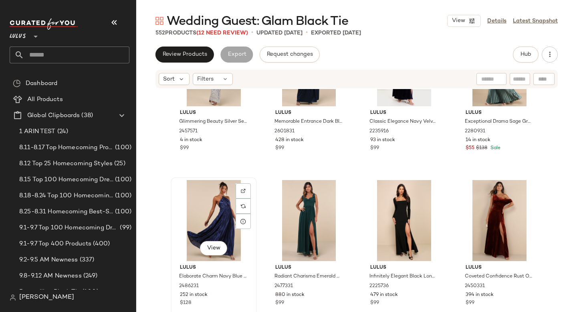
click at [211, 211] on div "View" at bounding box center [213, 220] width 81 height 81
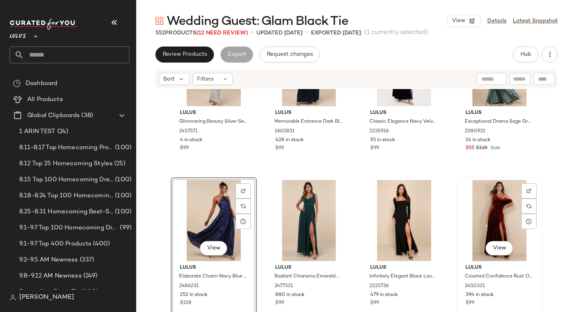
click at [499, 212] on div "View" at bounding box center [499, 220] width 81 height 81
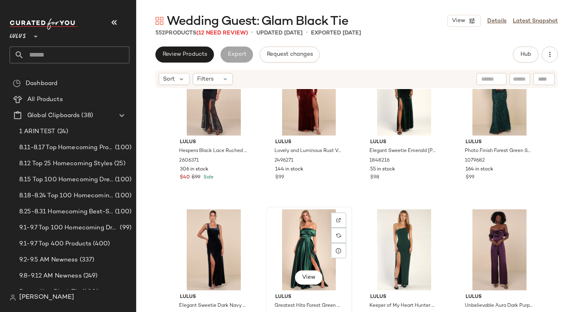
scroll to position [959, 0]
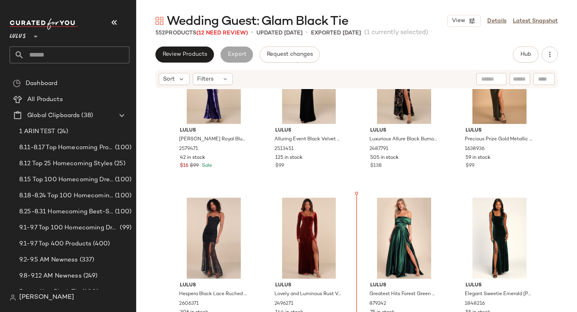
scroll to position [843, 0]
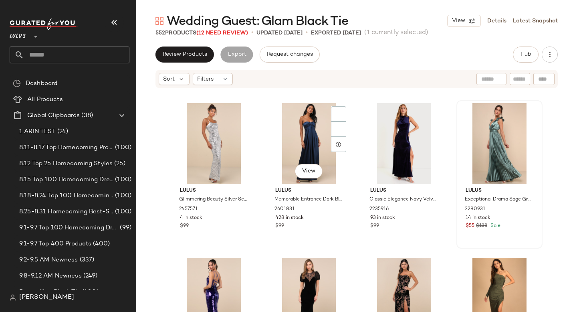
scroll to position [603, 0]
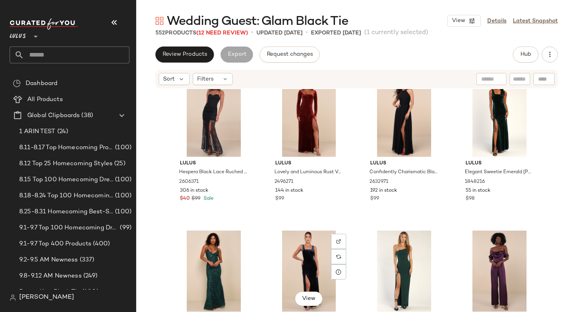
scroll to position [950, 0]
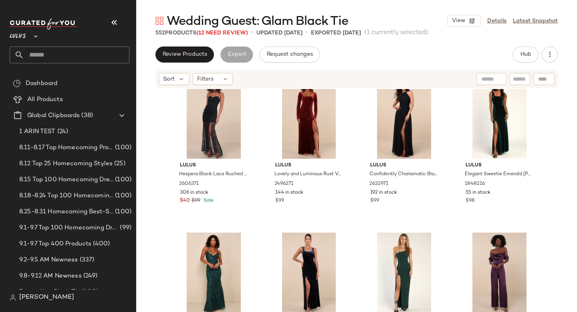
click at [86, 50] on input "text" at bounding box center [76, 54] width 105 height 17
type input "*"
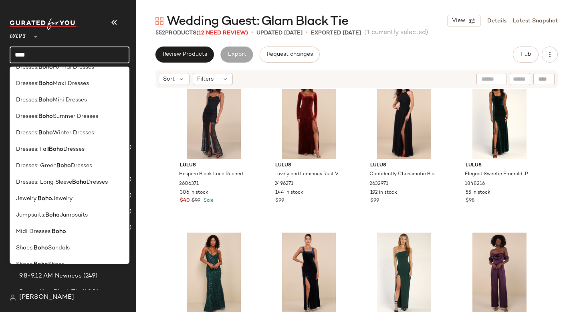
scroll to position [269, 0]
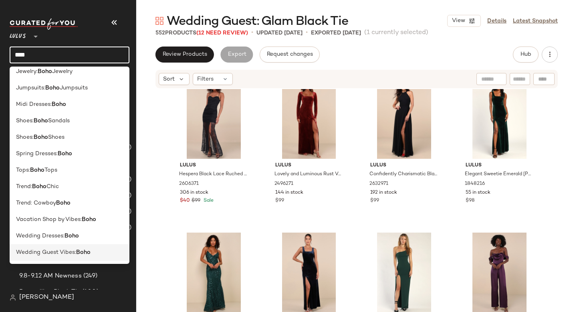
type input "****"
click at [73, 247] on div "Wedding Guest Vibes: Boho" at bounding box center [70, 252] width 120 height 16
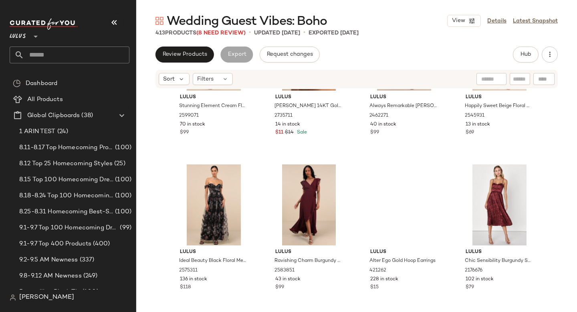
scroll to position [3353, 0]
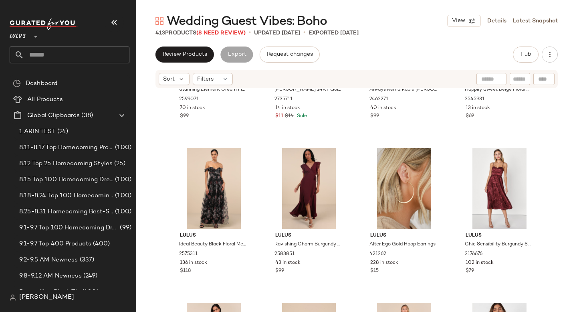
click at [65, 57] on input "text" at bounding box center [76, 54] width 105 height 17
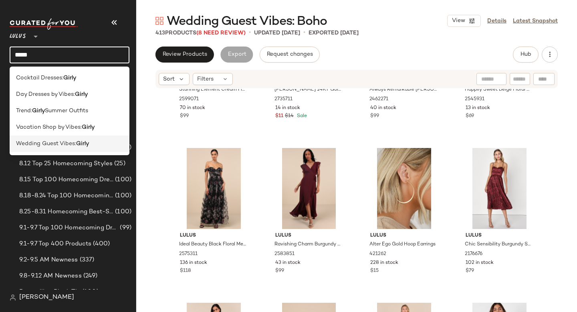
type input "*****"
click at [74, 142] on span "Wedding Guest Vibes:" at bounding box center [46, 143] width 60 height 8
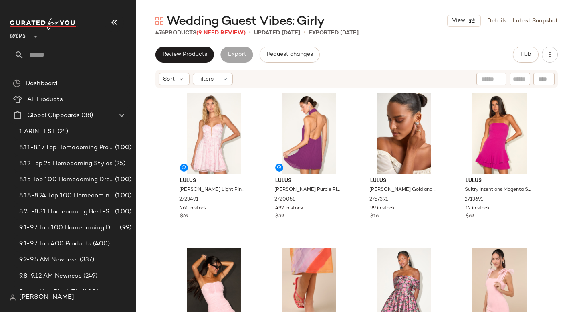
click at [69, 56] on input "text" at bounding box center [76, 54] width 105 height 17
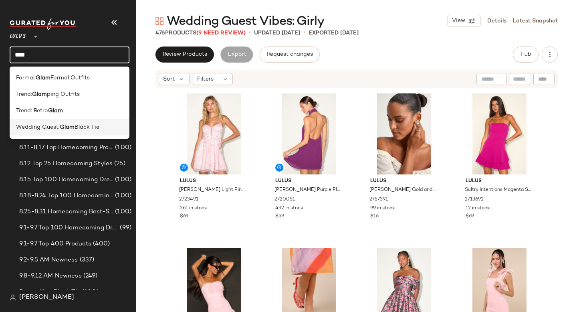
type input "****"
click at [91, 121] on div "Wedding Guest: Glam Black Tie" at bounding box center [70, 127] width 120 height 16
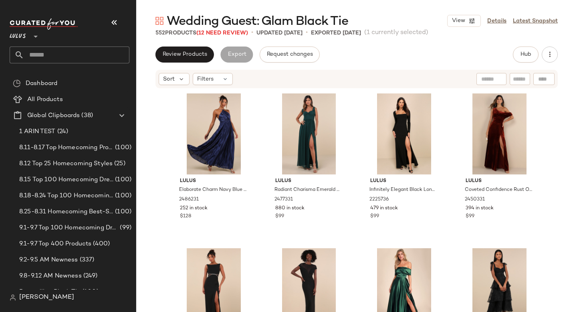
drag, startPoint x: 403, startPoint y: 181, endPoint x: 325, endPoint y: 1, distance: 196.1
click at [57, 53] on input "text" at bounding box center [76, 54] width 105 height 17
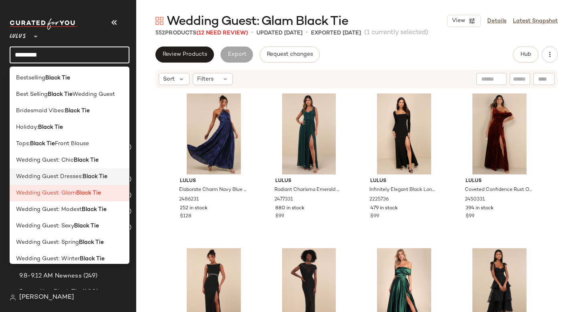
type input "*********"
click at [69, 175] on span "Wedding Guest Dresses:" at bounding box center [49, 176] width 66 height 8
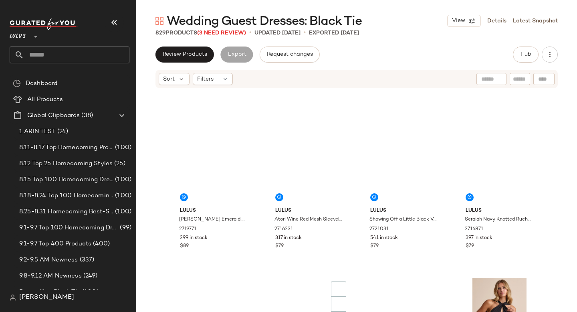
scroll to position [5196, 0]
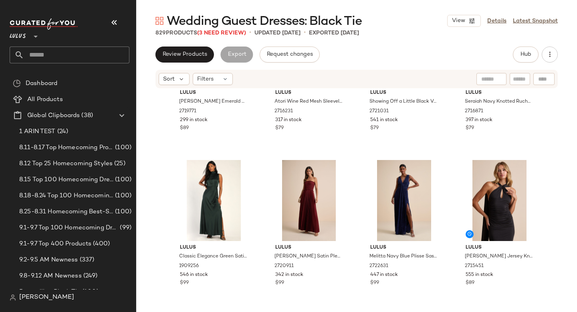
click at [87, 57] on input "text" at bounding box center [76, 54] width 105 height 17
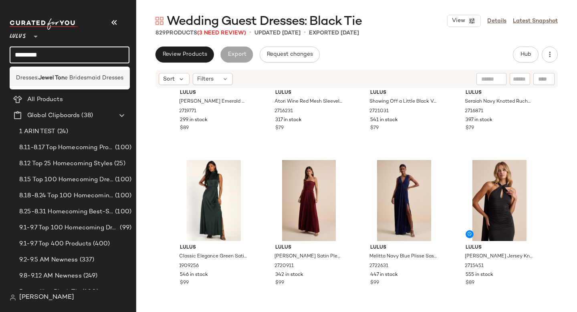
type input "*********"
click at [93, 74] on span "e Bridesmaid Dresses" at bounding box center [93, 78] width 59 height 8
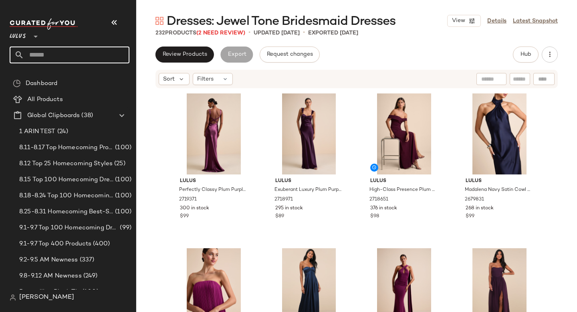
click at [82, 59] on input "text" at bounding box center [76, 54] width 105 height 17
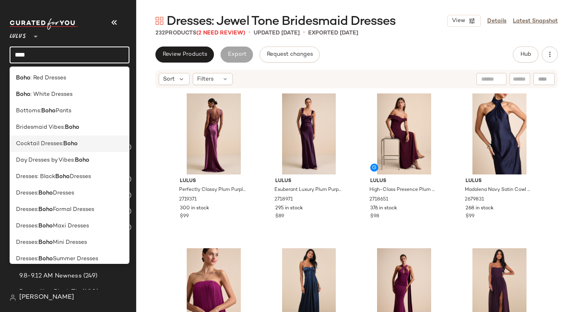
scroll to position [269, 0]
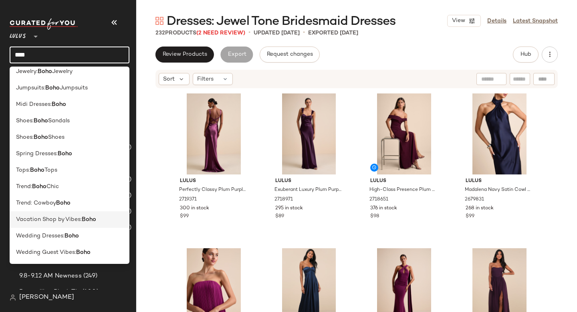
type input "****"
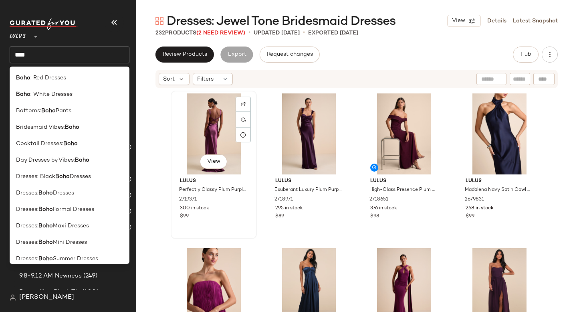
click at [248, 158] on div "View" at bounding box center [213, 133] width 81 height 81
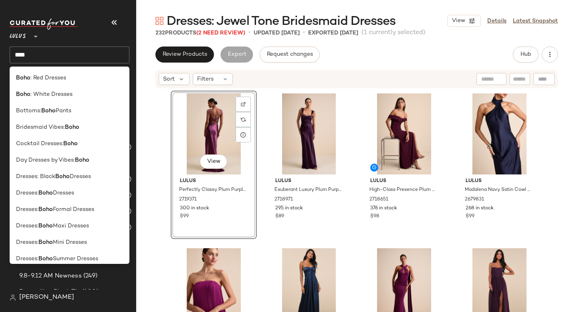
click at [248, 158] on div "View" at bounding box center [213, 133] width 81 height 81
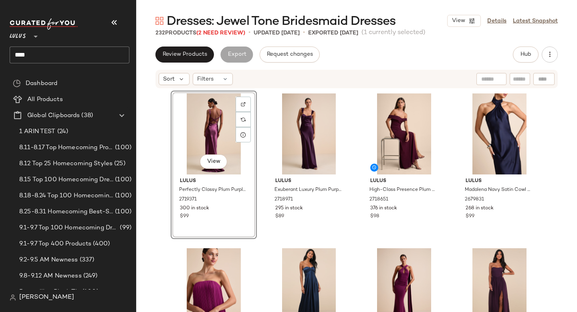
click at [259, 155] on div "View Lulus Perfectly Classy Plum Purple Satin Strappy Maxi Dress 2719371 300 in…" at bounding box center [357, 213] width 372 height 245
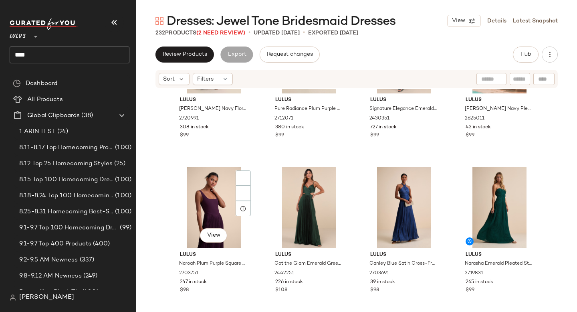
scroll to position [567, 0]
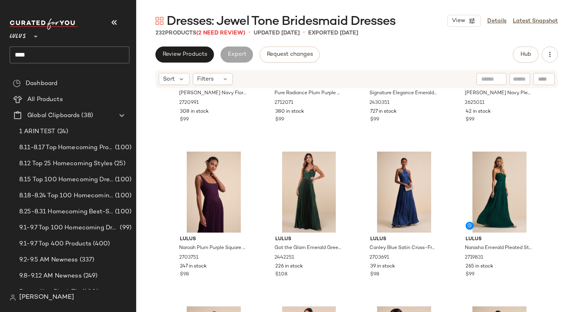
click at [88, 53] on input "****" at bounding box center [70, 54] width 120 height 17
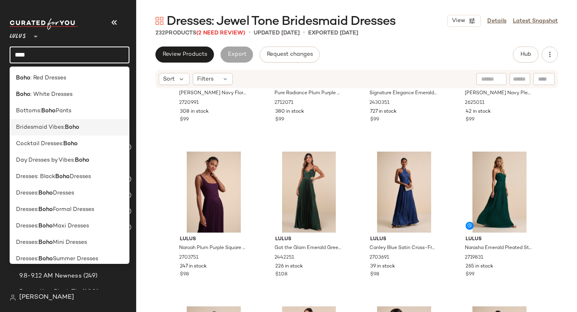
click at [71, 126] on b "Boho" at bounding box center [72, 127] width 14 height 8
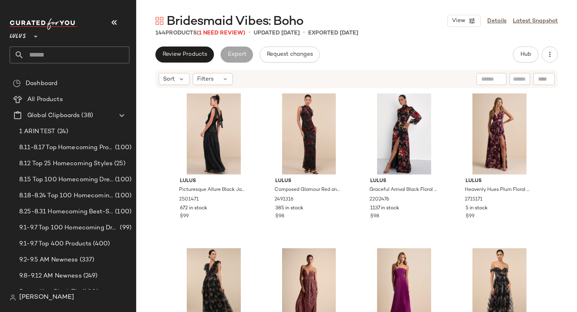
click at [109, 58] on input "text" at bounding box center [76, 54] width 105 height 17
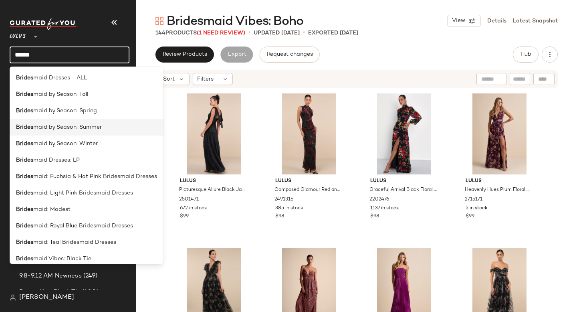
type input "******"
click at [96, 127] on span "maid by Season: Summer" at bounding box center [67, 127] width 68 height 8
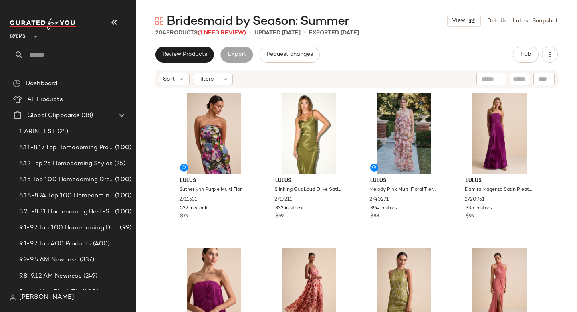
click at [68, 56] on input "text" at bounding box center [76, 54] width 105 height 17
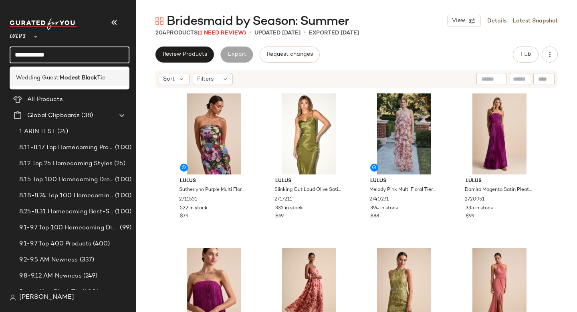
type input "**********"
click at [61, 77] on b "Modest Black" at bounding box center [78, 78] width 37 height 8
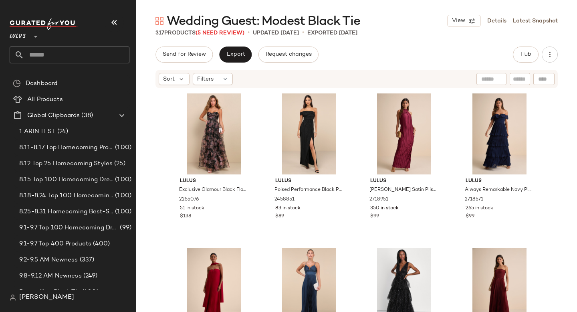
click at [101, 56] on input "text" at bounding box center [76, 54] width 105 height 17
click at [105, 56] on input "text" at bounding box center [76, 54] width 105 height 17
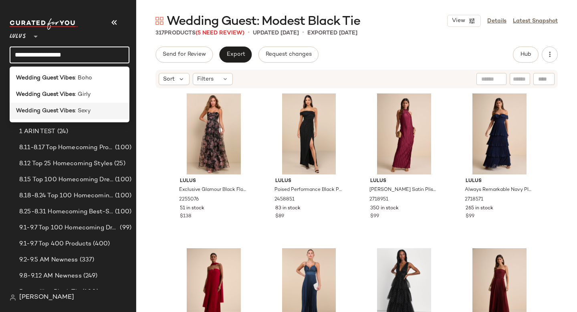
type input "**********"
click at [90, 107] on div "Wedding Guest Vibes : Sexy" at bounding box center [69, 111] width 107 height 8
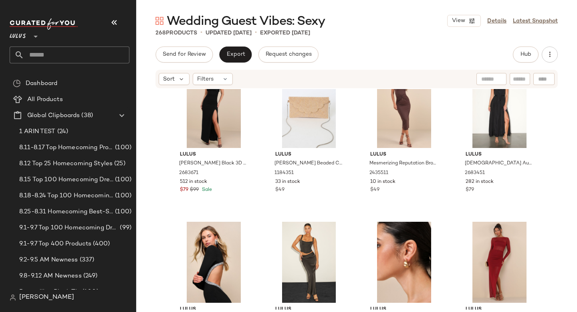
scroll to position [3777, 0]
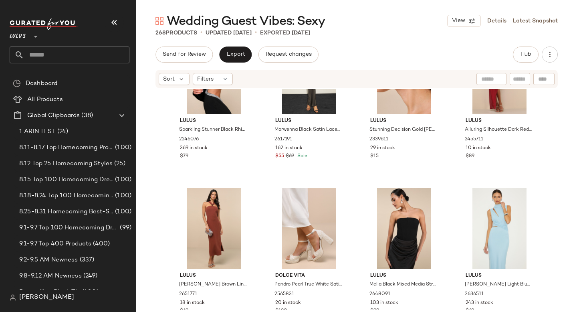
click at [77, 60] on input "text" at bounding box center [76, 54] width 105 height 17
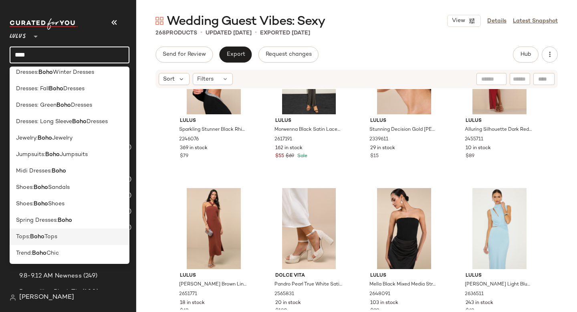
scroll to position [269, 0]
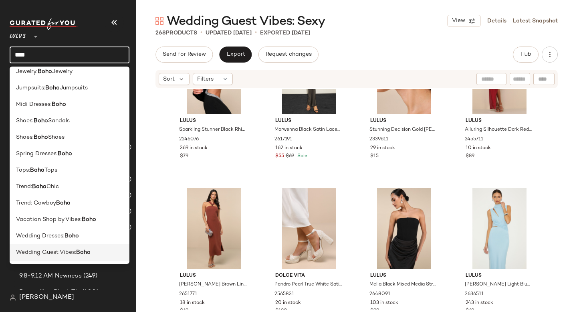
type input "****"
click at [66, 254] on span "Wedding Guest Vibes:" at bounding box center [46, 252] width 60 height 8
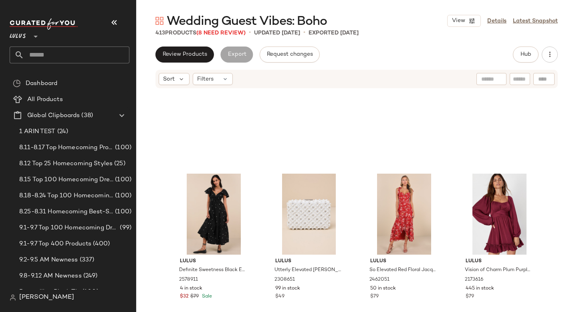
scroll to position [3576, 0]
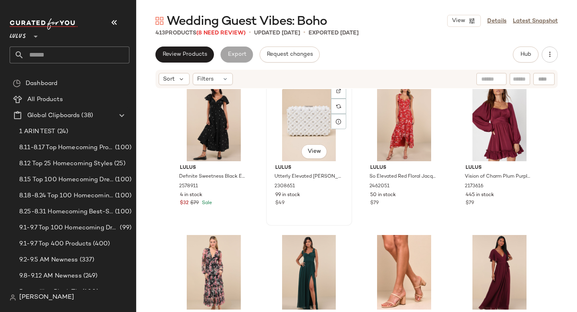
click at [318, 137] on div "#94 View" at bounding box center [309, 120] width 81 height 81
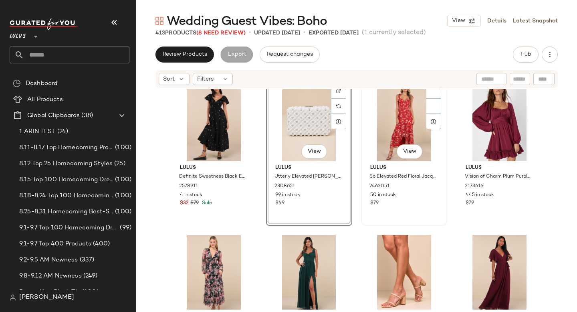
click at [395, 119] on div "#95 View" at bounding box center [404, 120] width 81 height 81
